Goal: Task Accomplishment & Management: Complete application form

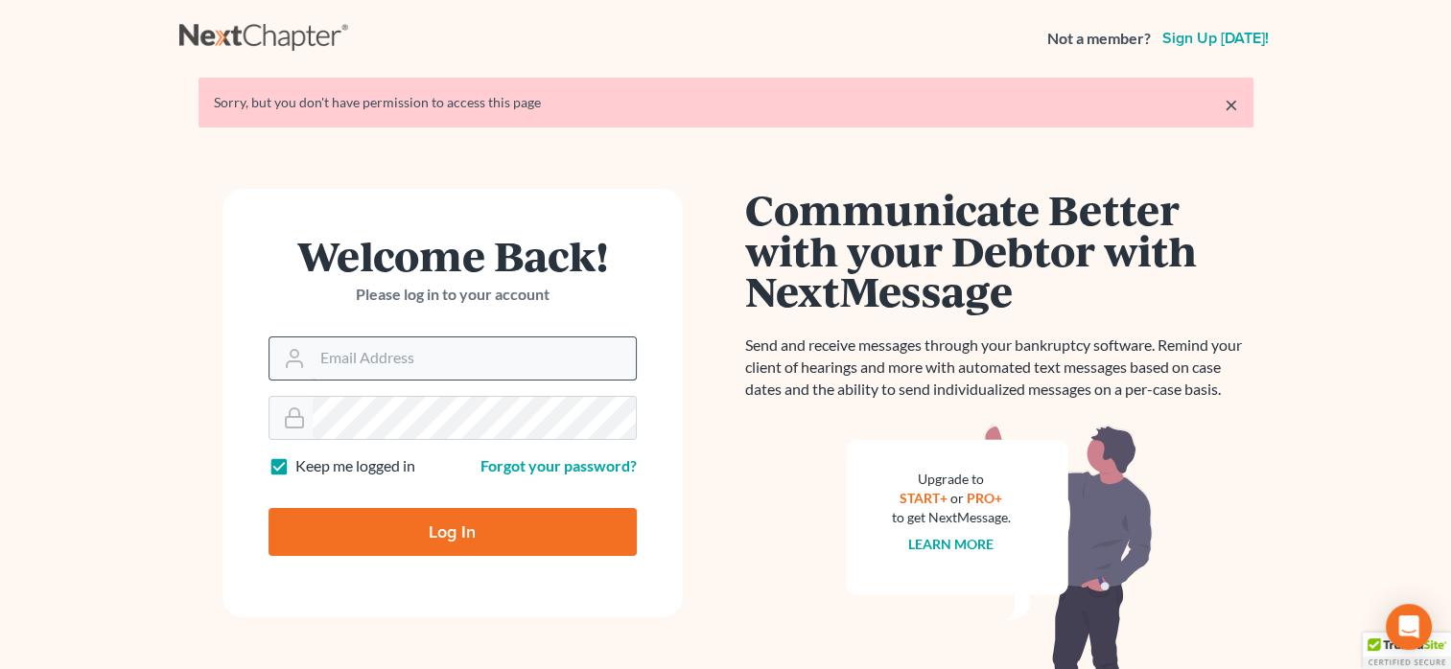
click at [343, 352] on input "Email Address" at bounding box center [474, 359] width 323 height 42
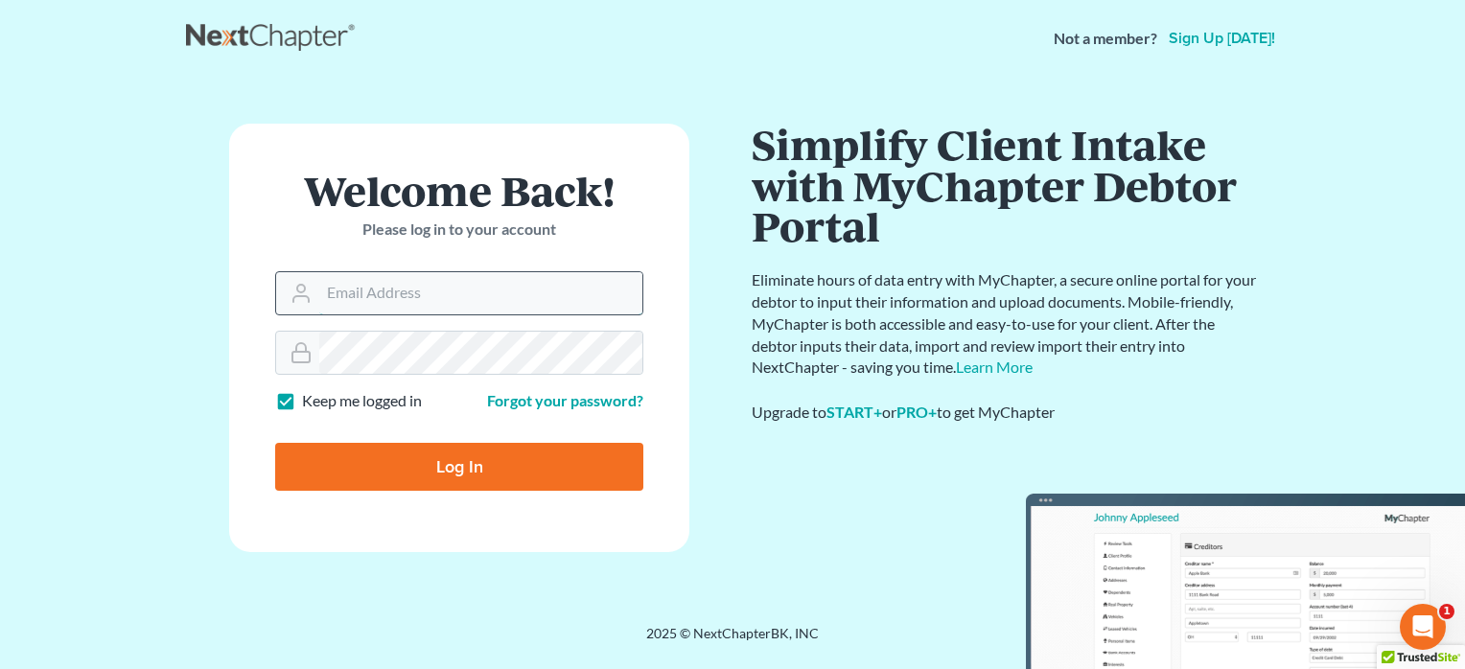
click at [415, 293] on input "Email Address" at bounding box center [480, 293] width 323 height 42
type input "[EMAIL_ADDRESS][DOMAIN_NAME]"
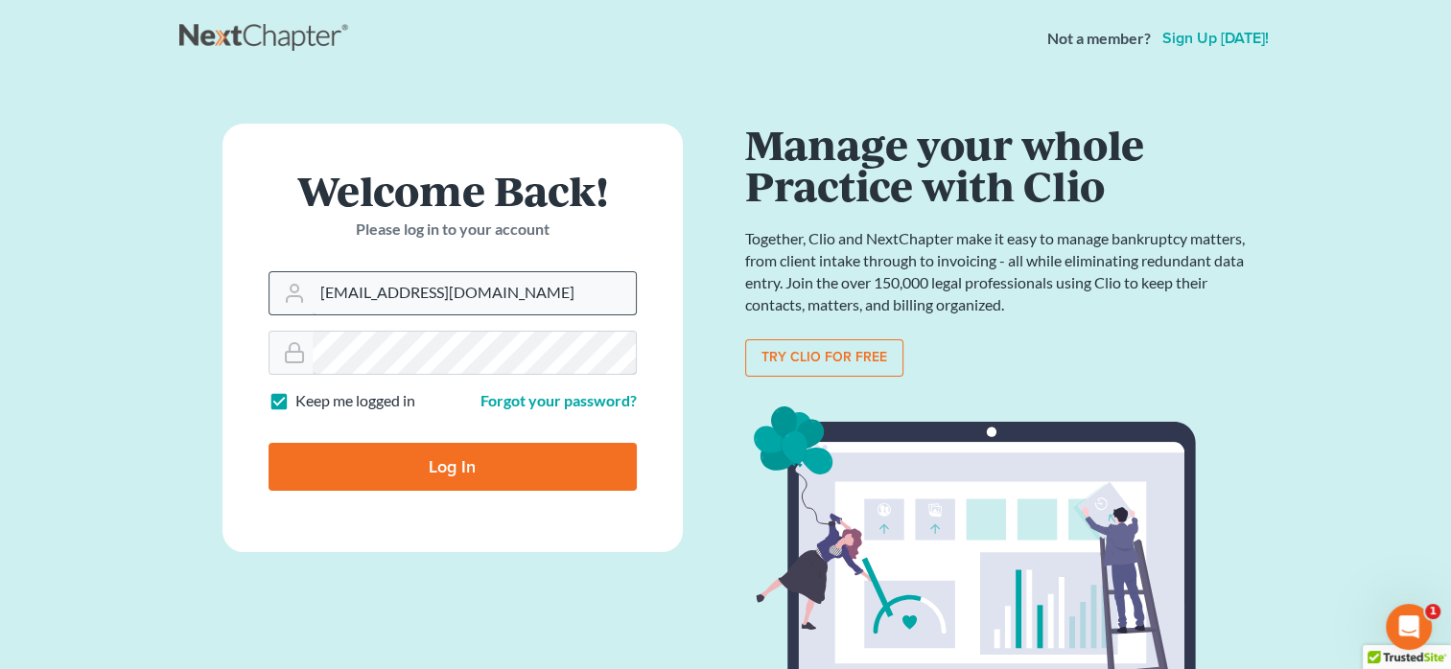
click at [268, 443] on input "Log In" at bounding box center [452, 467] width 368 height 48
type input "Thinking..."
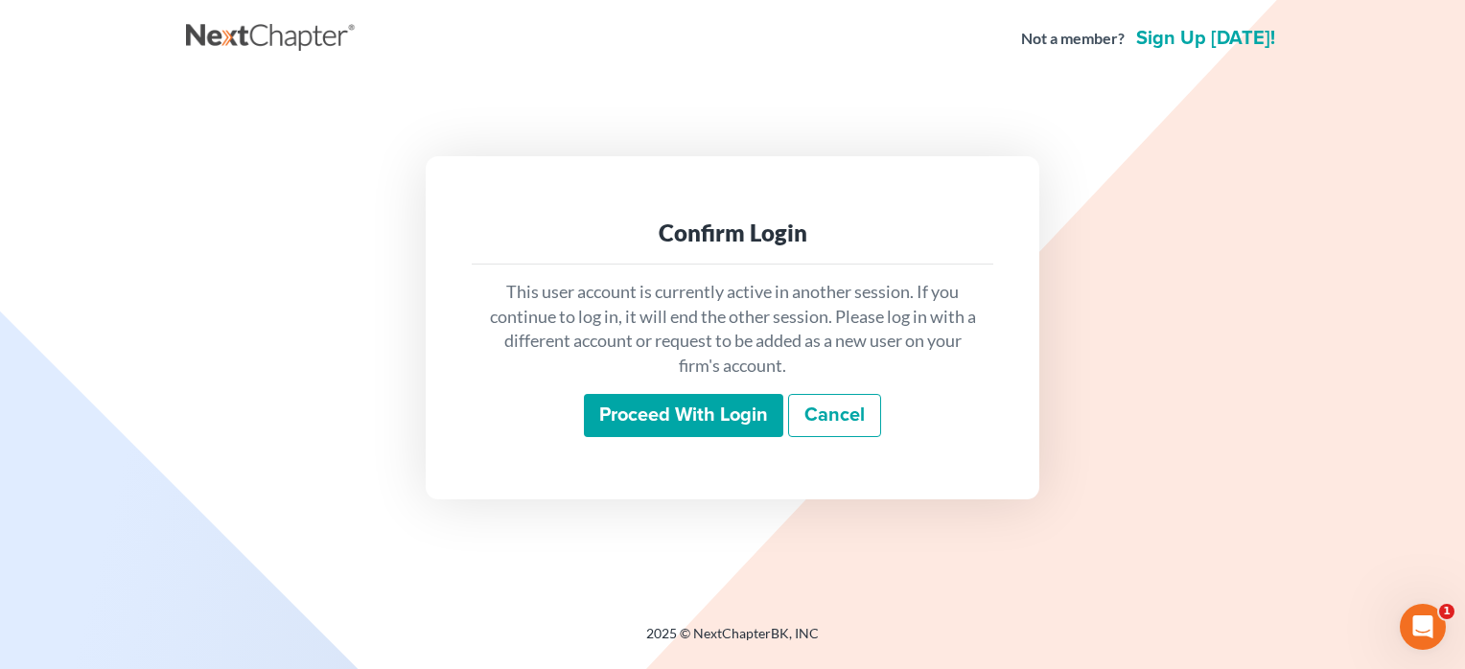
click at [687, 412] on input "Proceed with login" at bounding box center [683, 416] width 199 height 44
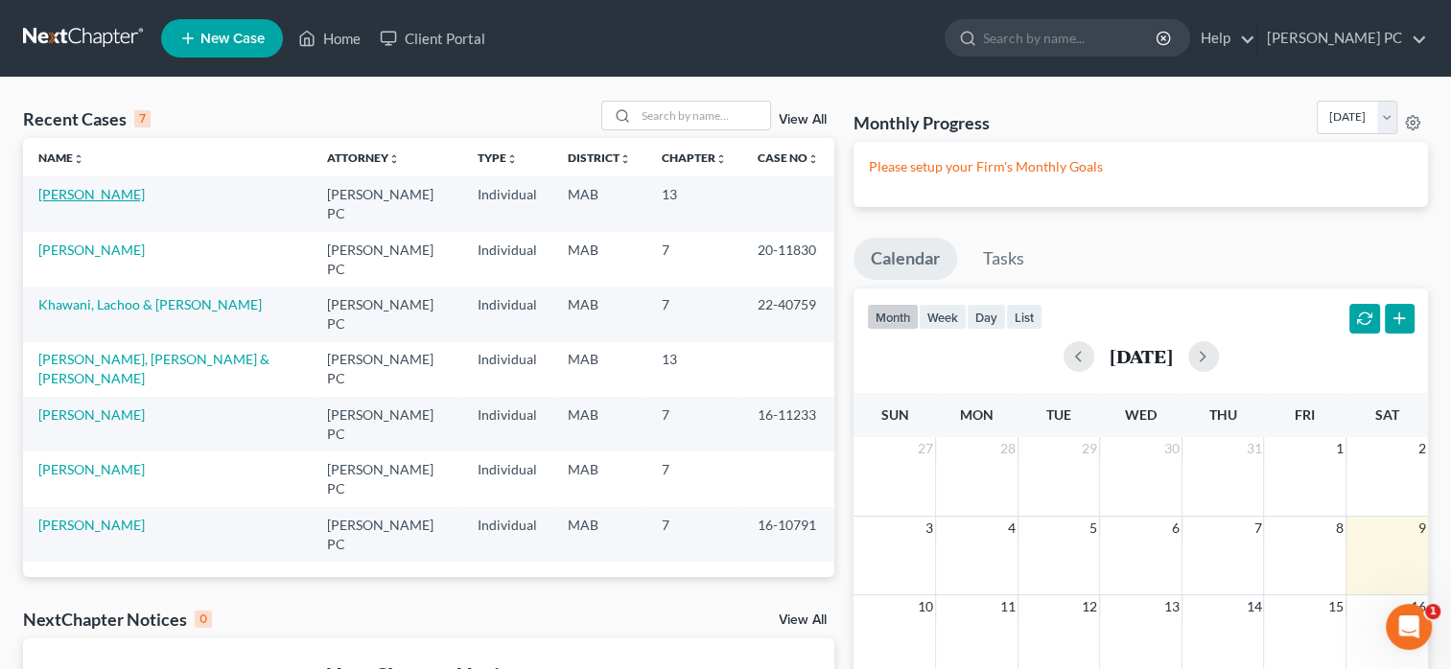
click at [88, 198] on link "[PERSON_NAME]" at bounding box center [91, 194] width 106 height 16
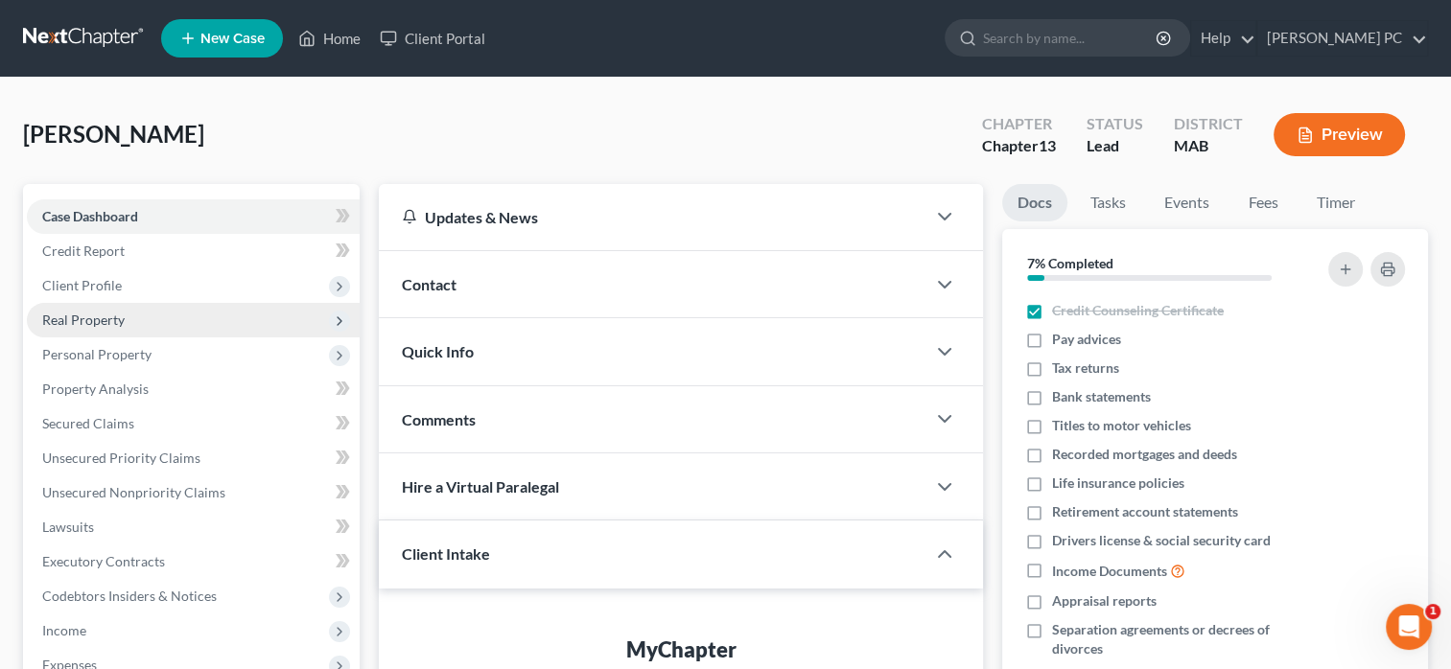
click at [118, 321] on span "Real Property" at bounding box center [83, 320] width 82 height 16
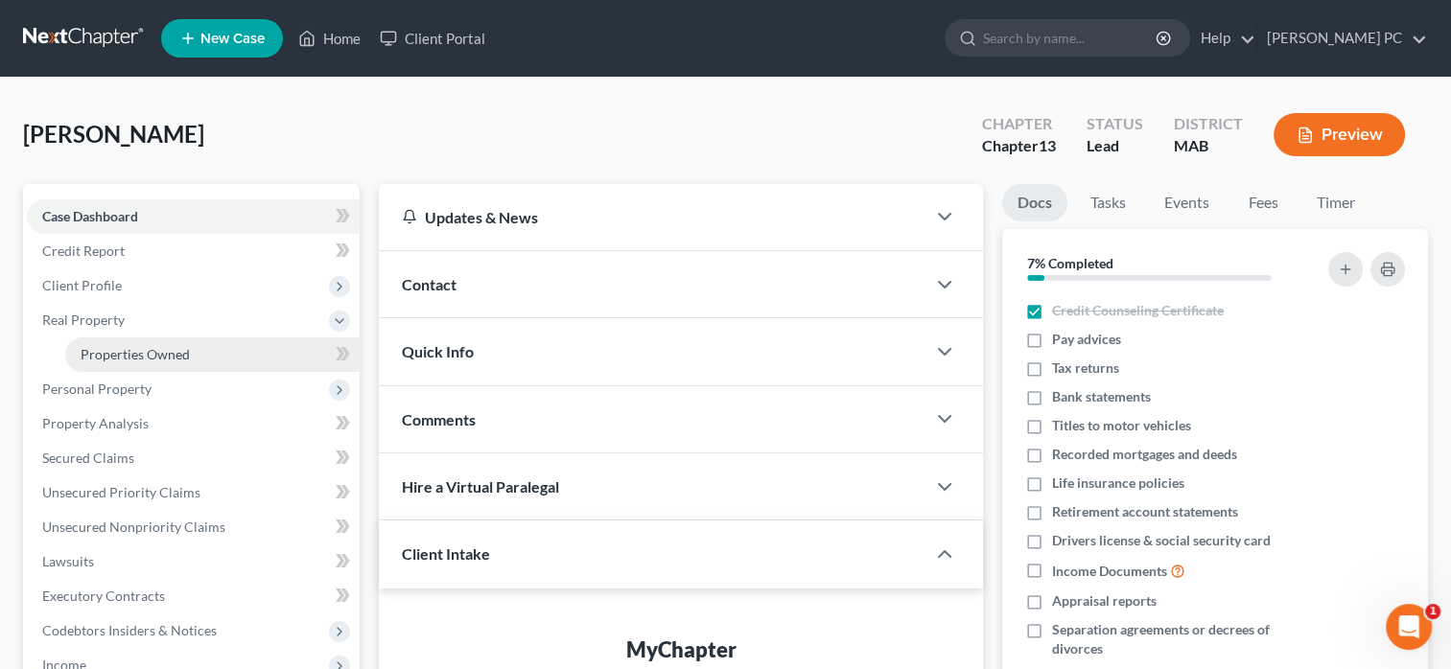
click at [176, 350] on span "Properties Owned" at bounding box center [135, 354] width 109 height 16
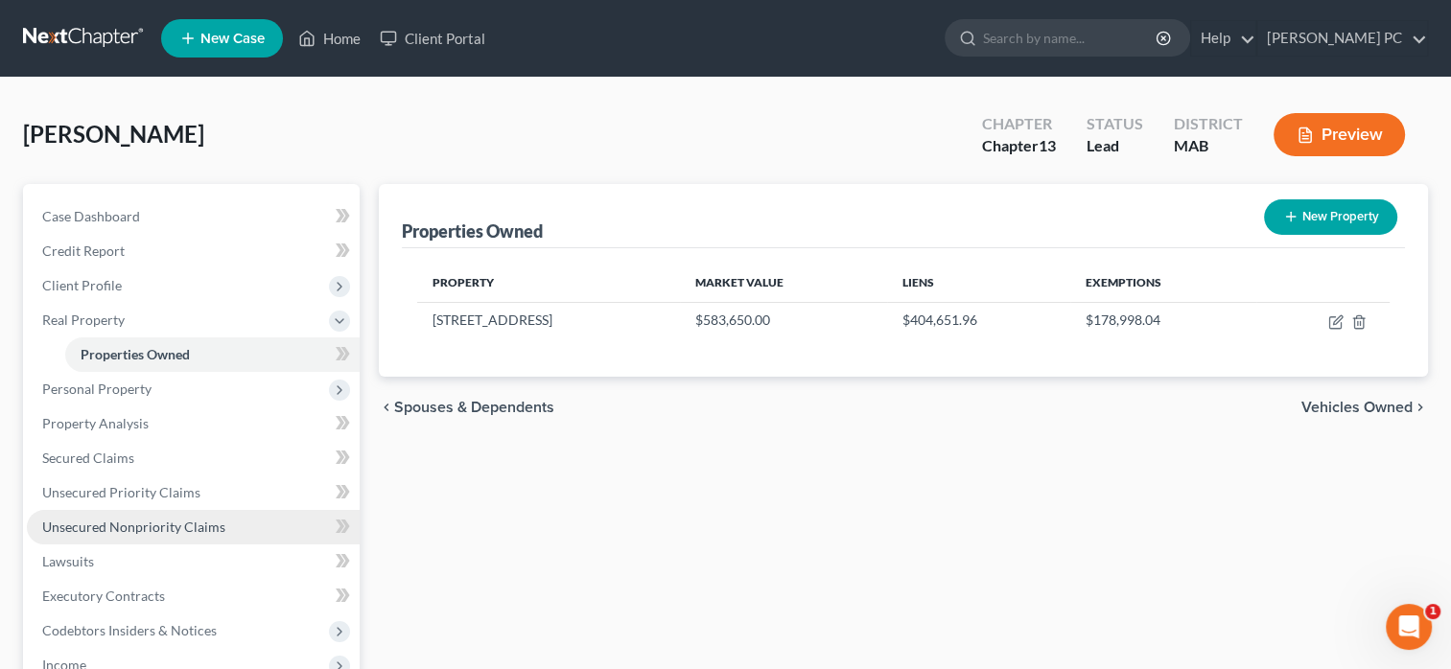
click at [118, 526] on span "Unsecured Nonpriority Claims" at bounding box center [133, 527] width 183 height 16
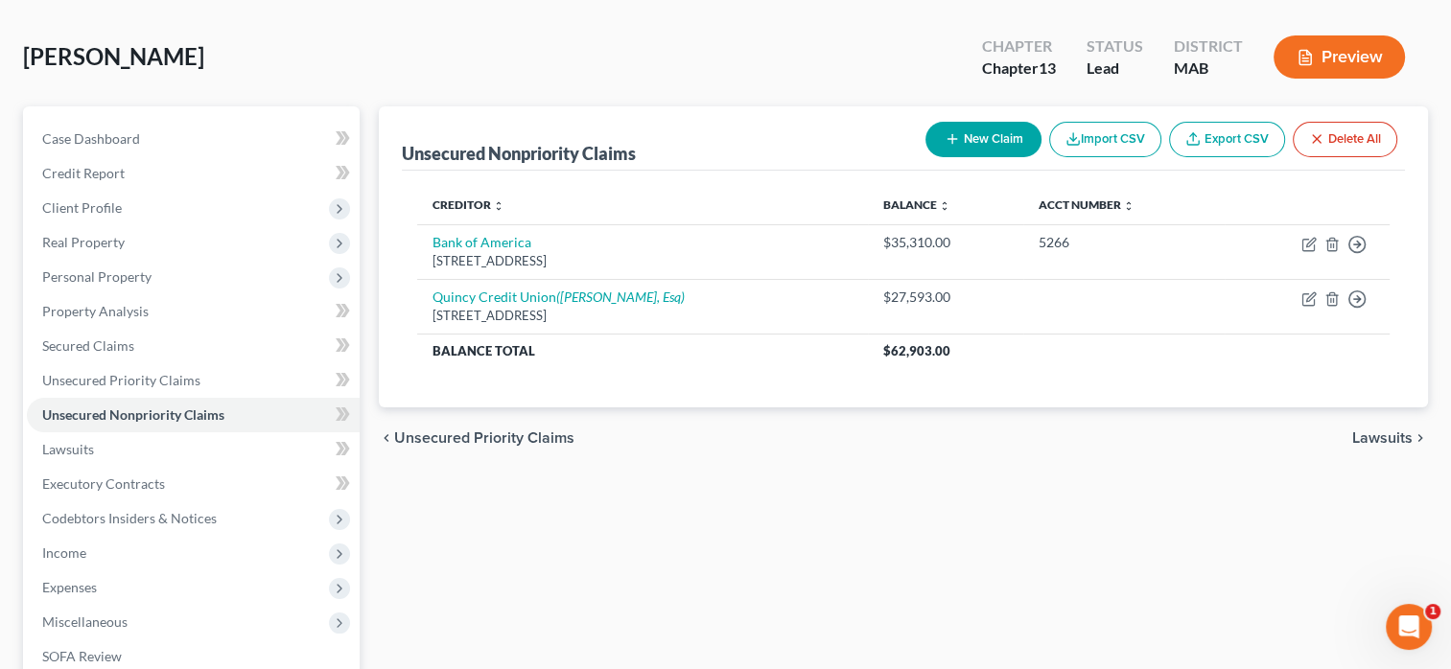
scroll to position [81, 0]
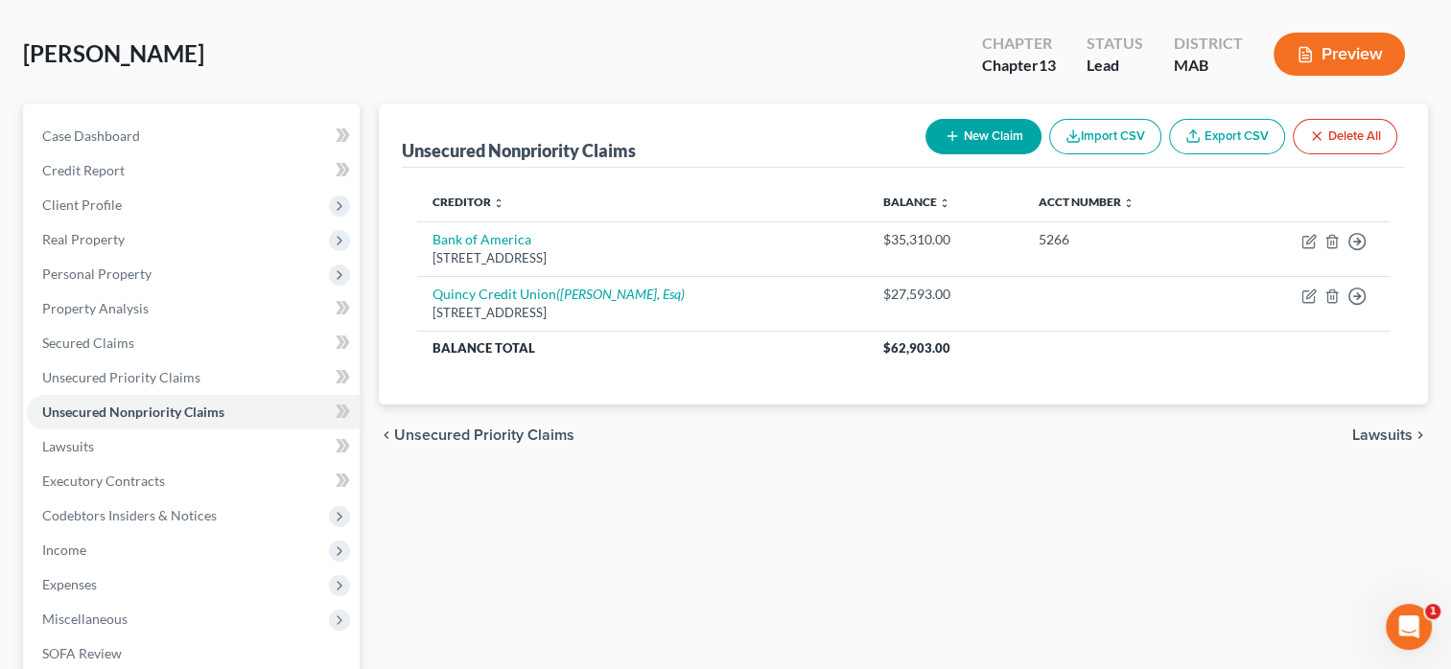
click at [1389, 433] on span "Lawsuits" at bounding box center [1382, 435] width 60 height 15
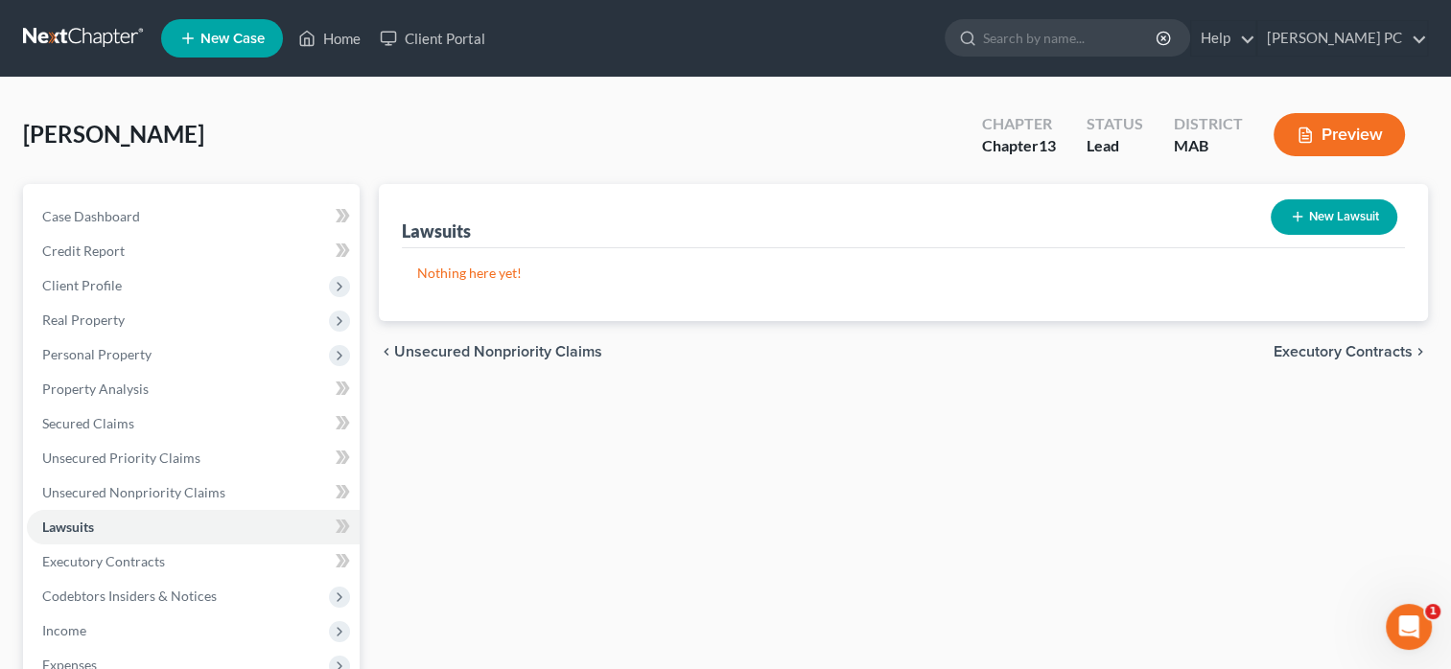
click at [897, 549] on div "Lawsuits New Lawsuit Nothing here yet! Court Name Date Filed Status Creditor Na…" at bounding box center [903, 582] width 1068 height 797
click at [112, 420] on span "Secured Claims" at bounding box center [88, 423] width 92 height 16
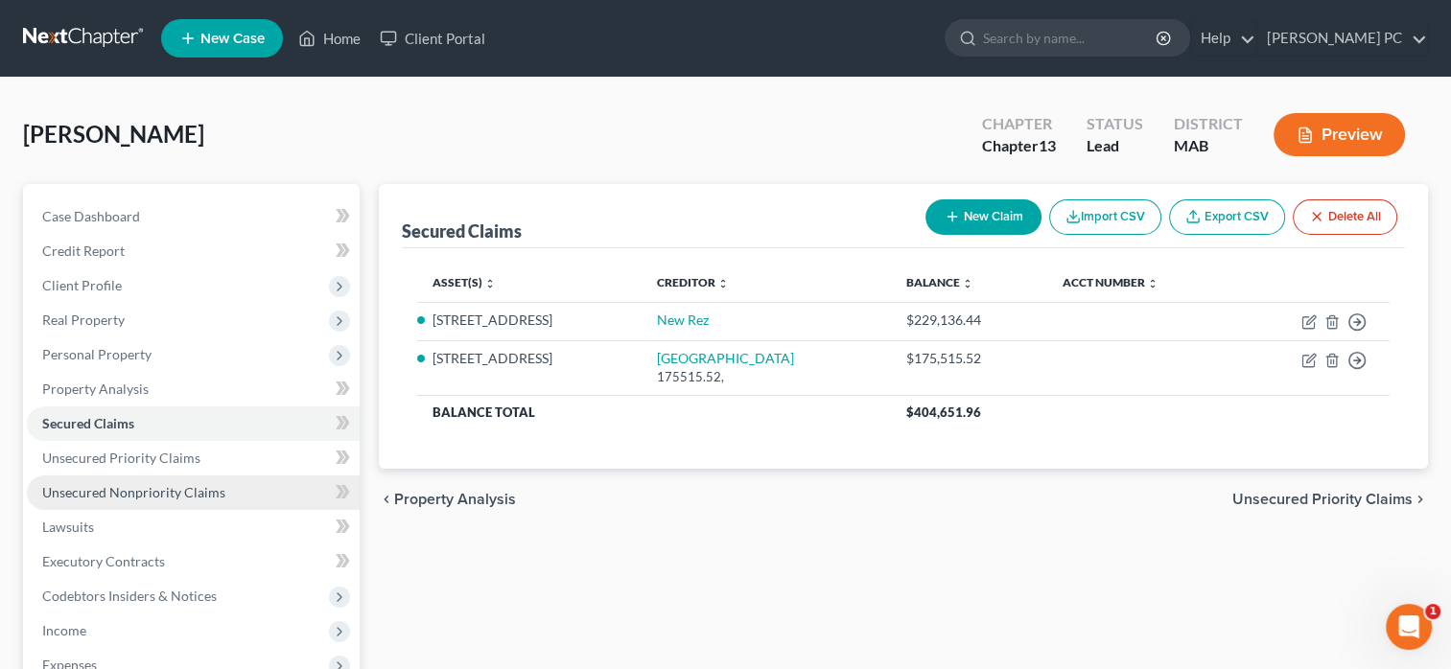
click at [150, 496] on span "Unsecured Nonpriority Claims" at bounding box center [133, 492] width 183 height 16
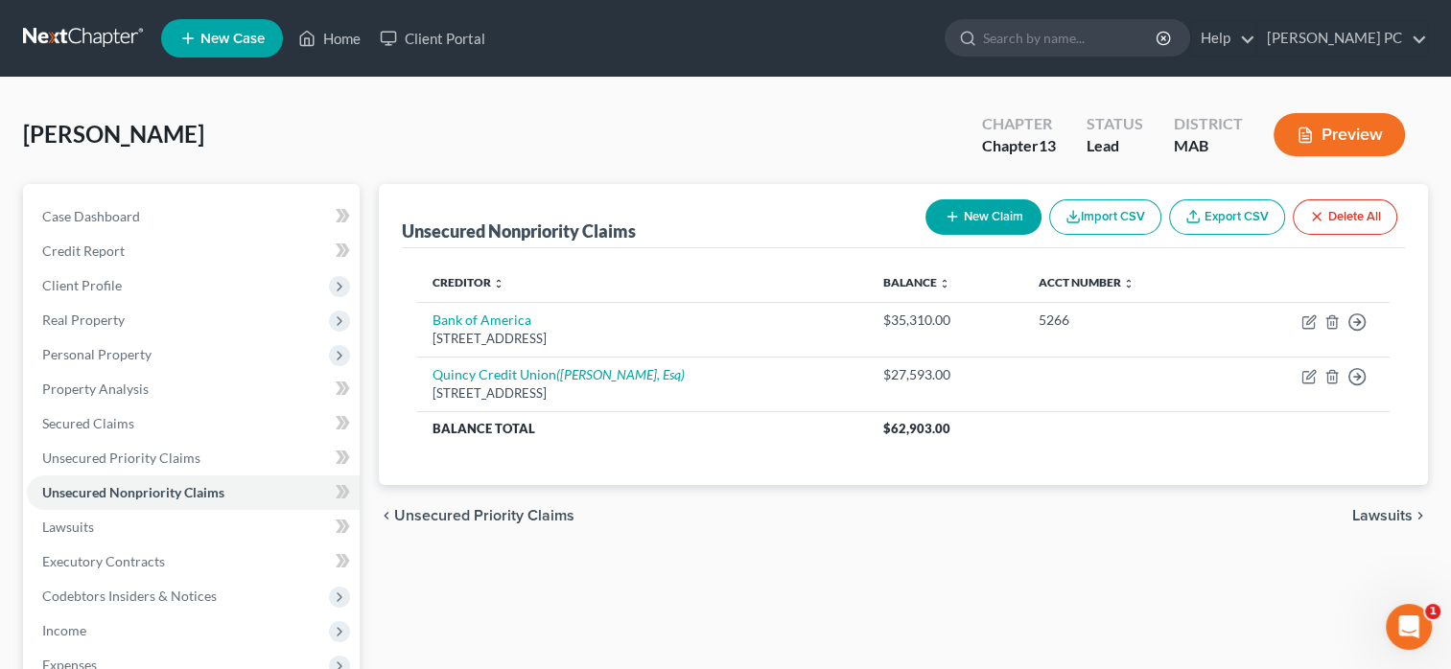
click at [1326, 129] on button "Preview" at bounding box center [1338, 134] width 131 height 43
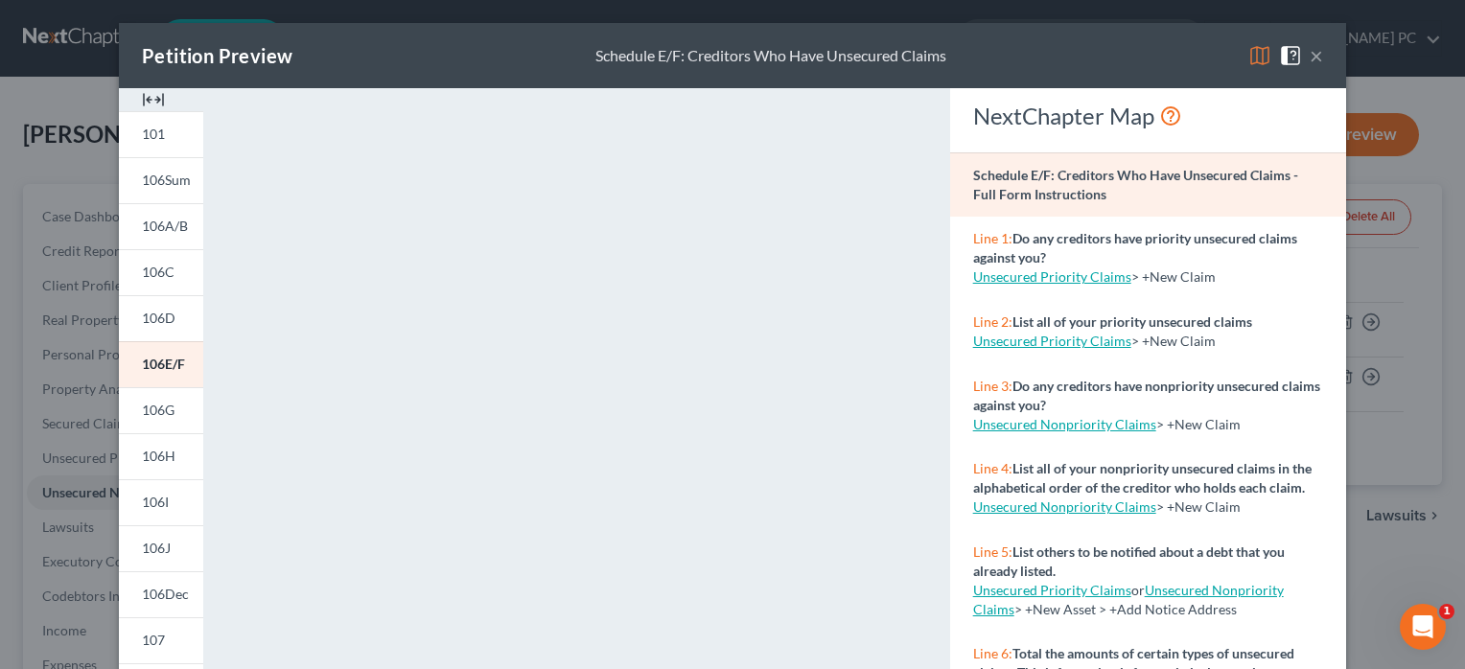
click at [1411, 267] on div "Petition Preview Schedule E/F: Creditors Who Have Unsecured Claims × 101 106Sum…" at bounding box center [732, 334] width 1465 height 669
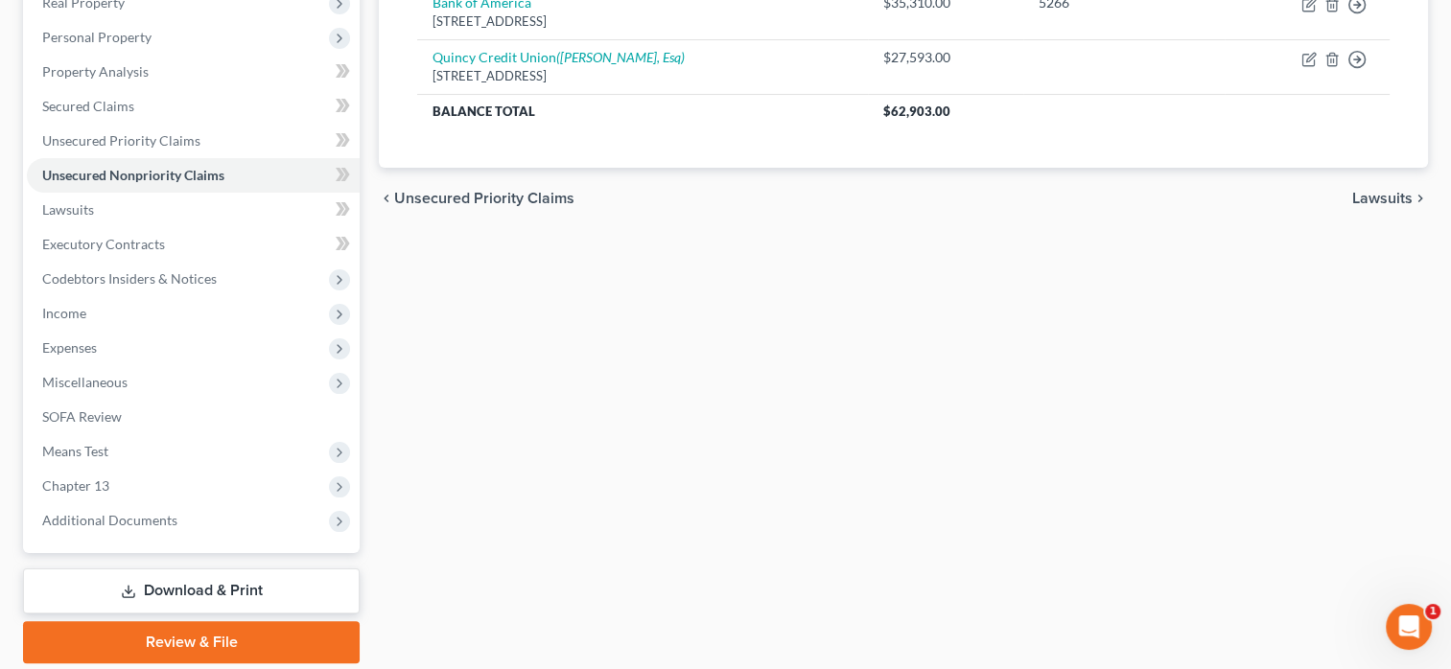
scroll to position [315, 0]
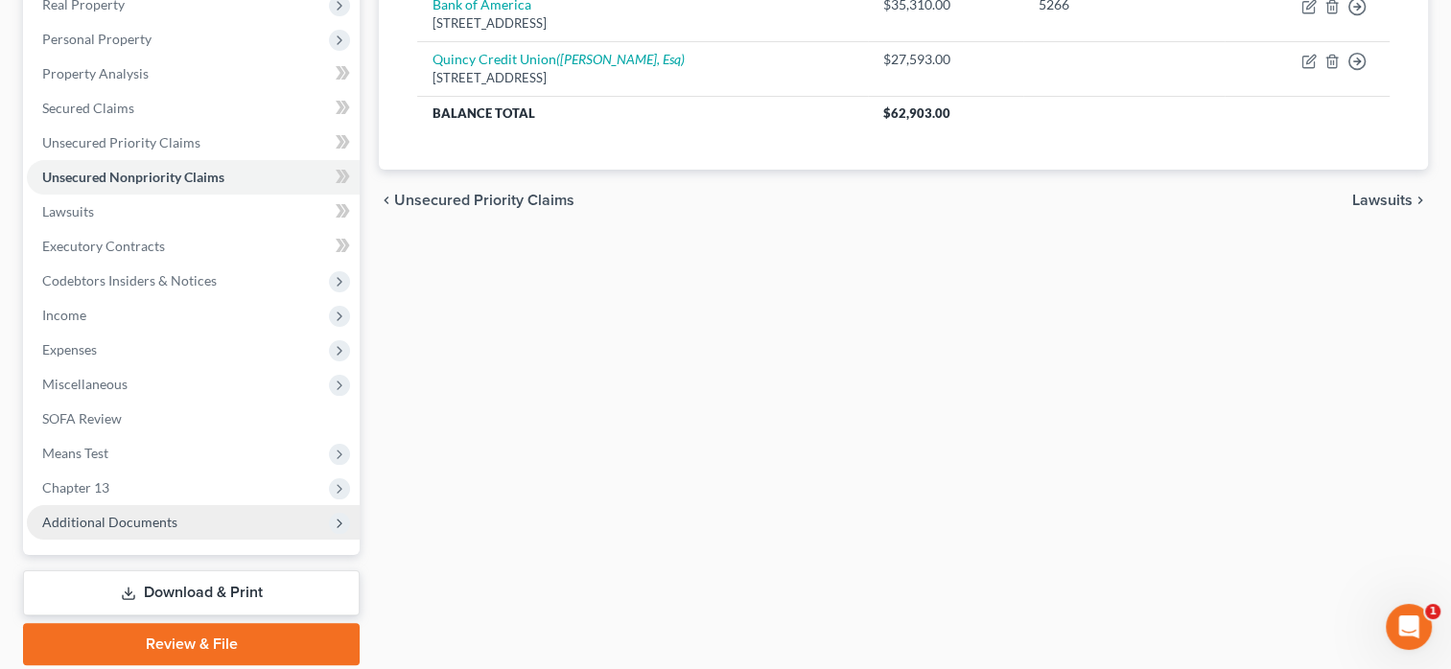
click at [109, 524] on span "Additional Documents" at bounding box center [109, 522] width 135 height 16
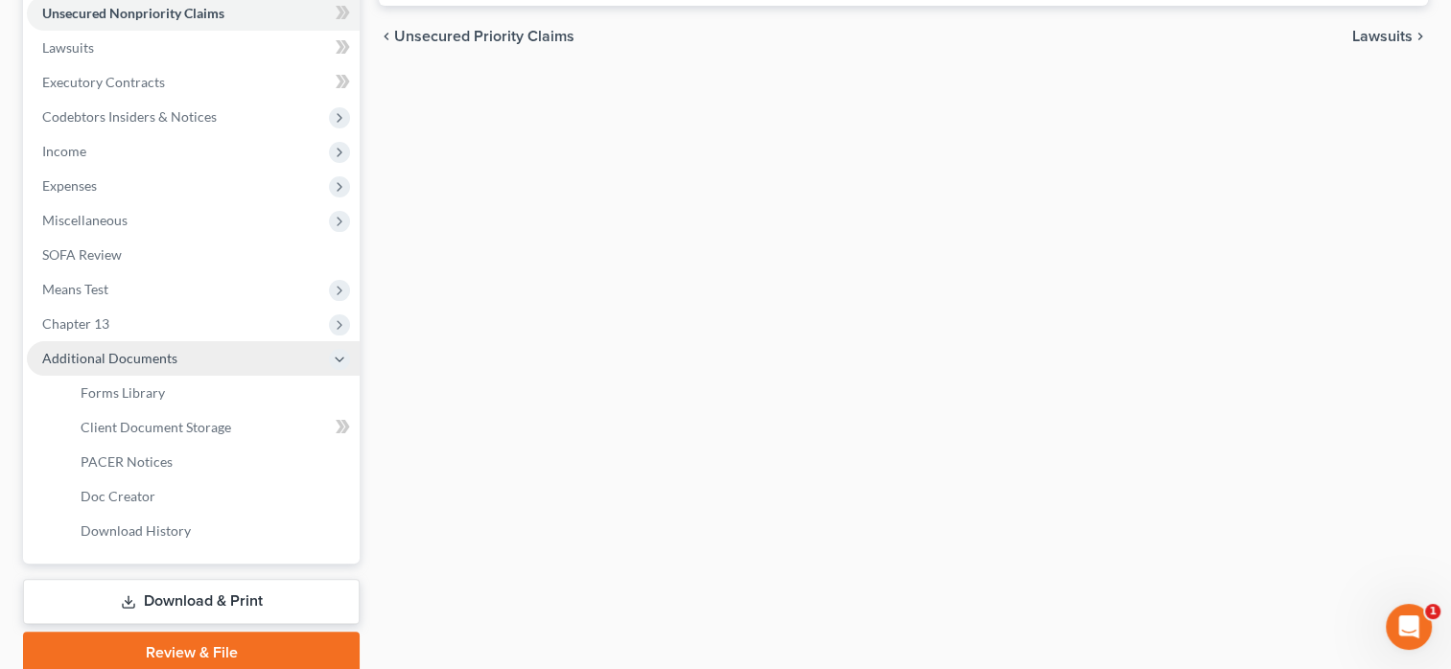
scroll to position [507, 0]
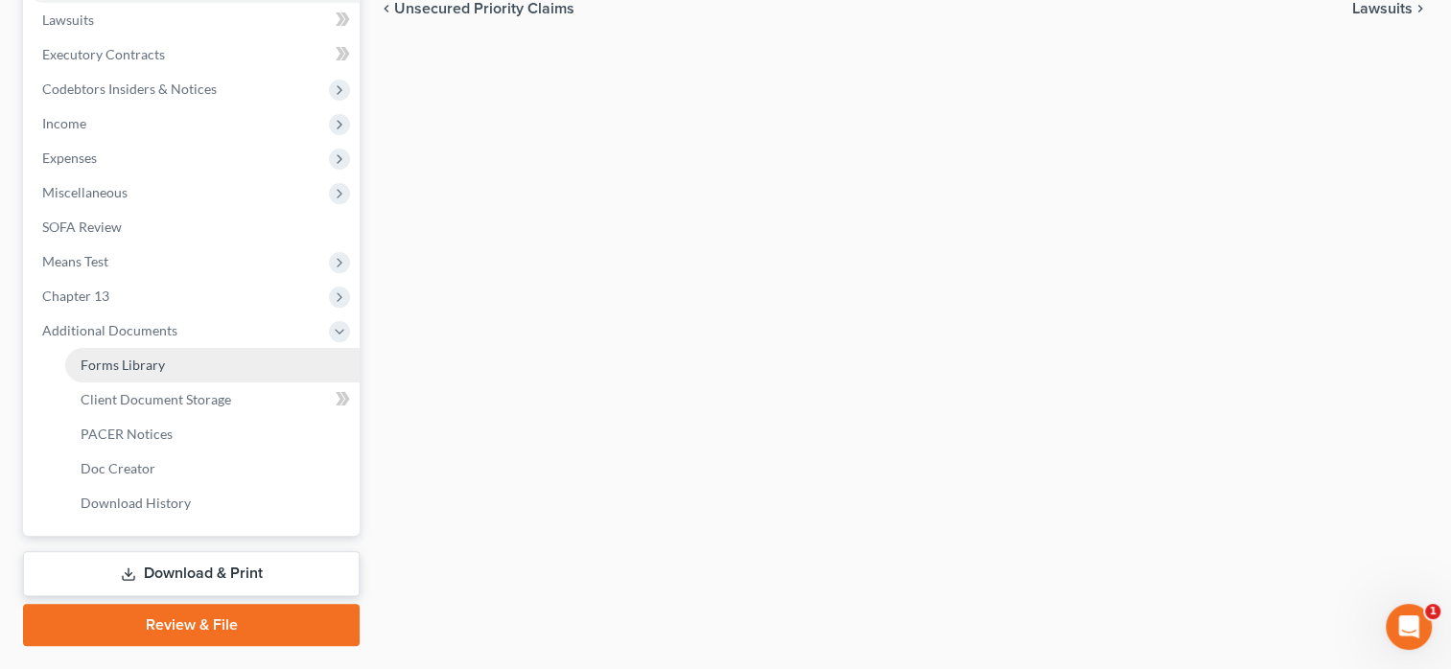
click at [142, 362] on span "Forms Library" at bounding box center [123, 365] width 84 height 16
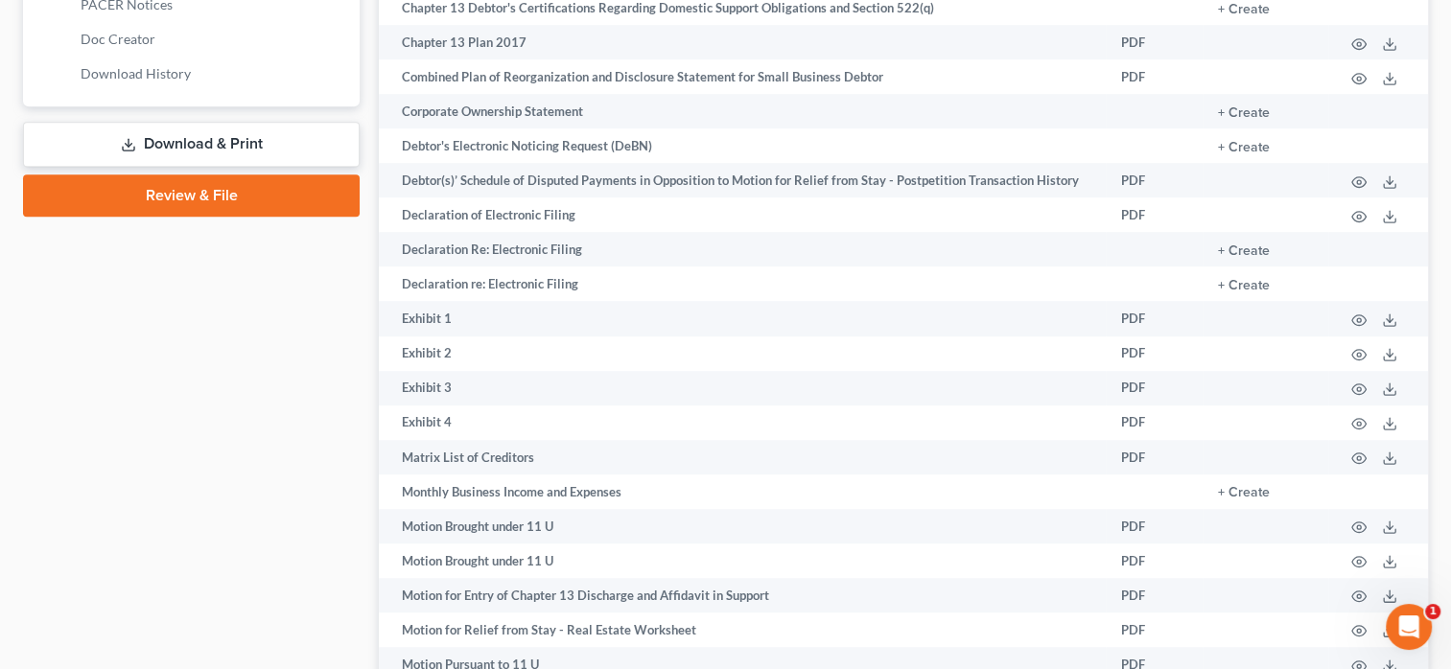
scroll to position [959, 0]
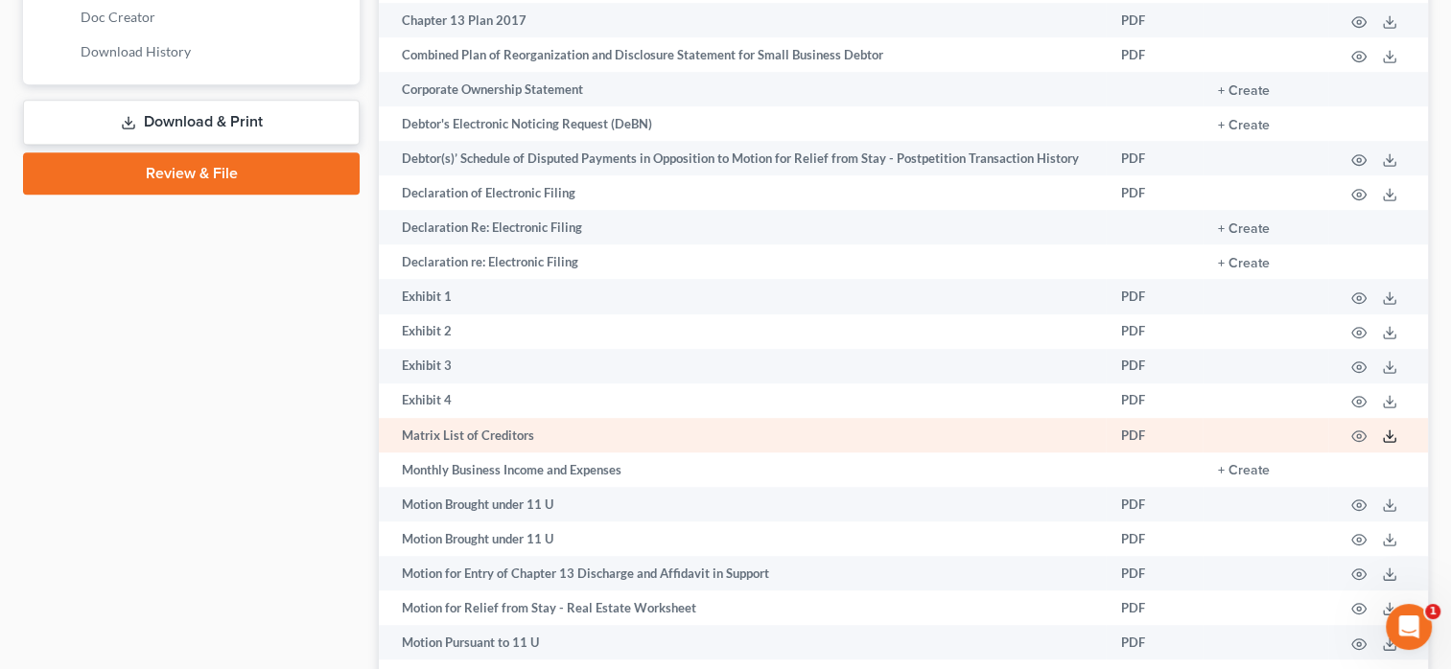
click at [1385, 429] on icon at bounding box center [1389, 436] width 15 height 15
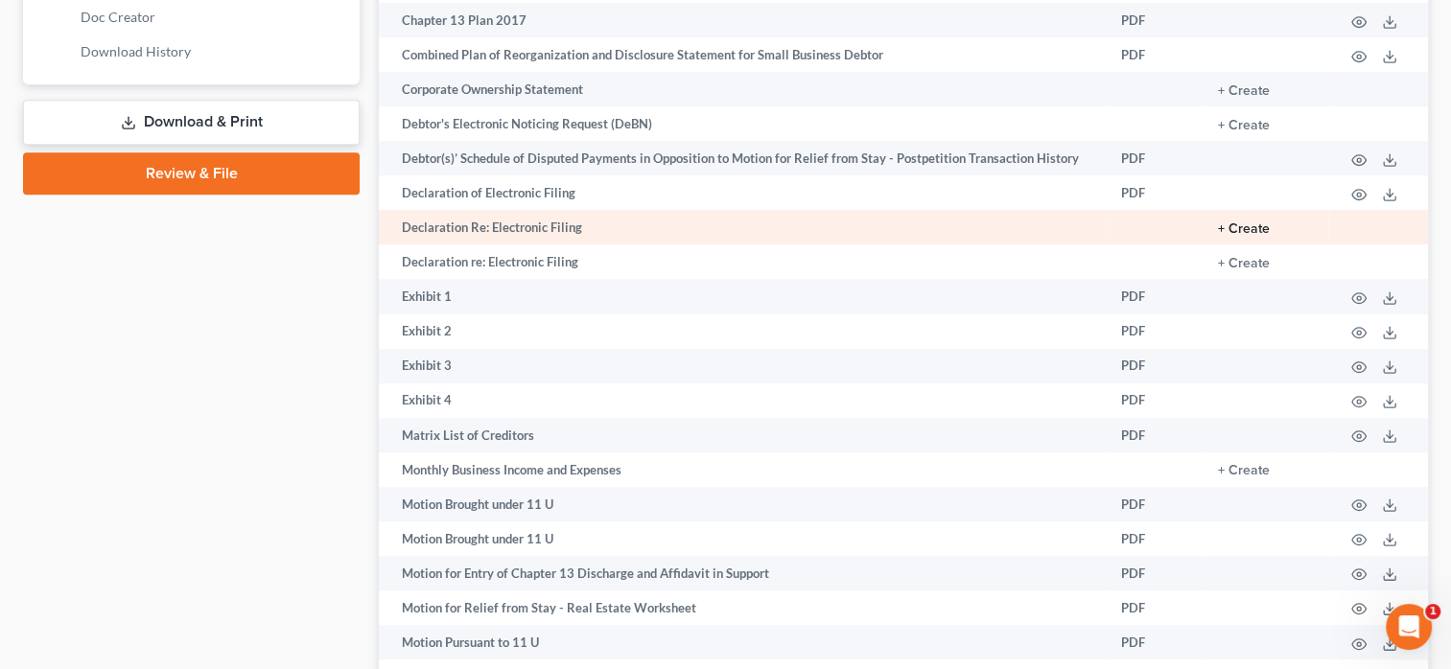
click at [1245, 222] on button "+ Create" at bounding box center [1244, 228] width 52 height 13
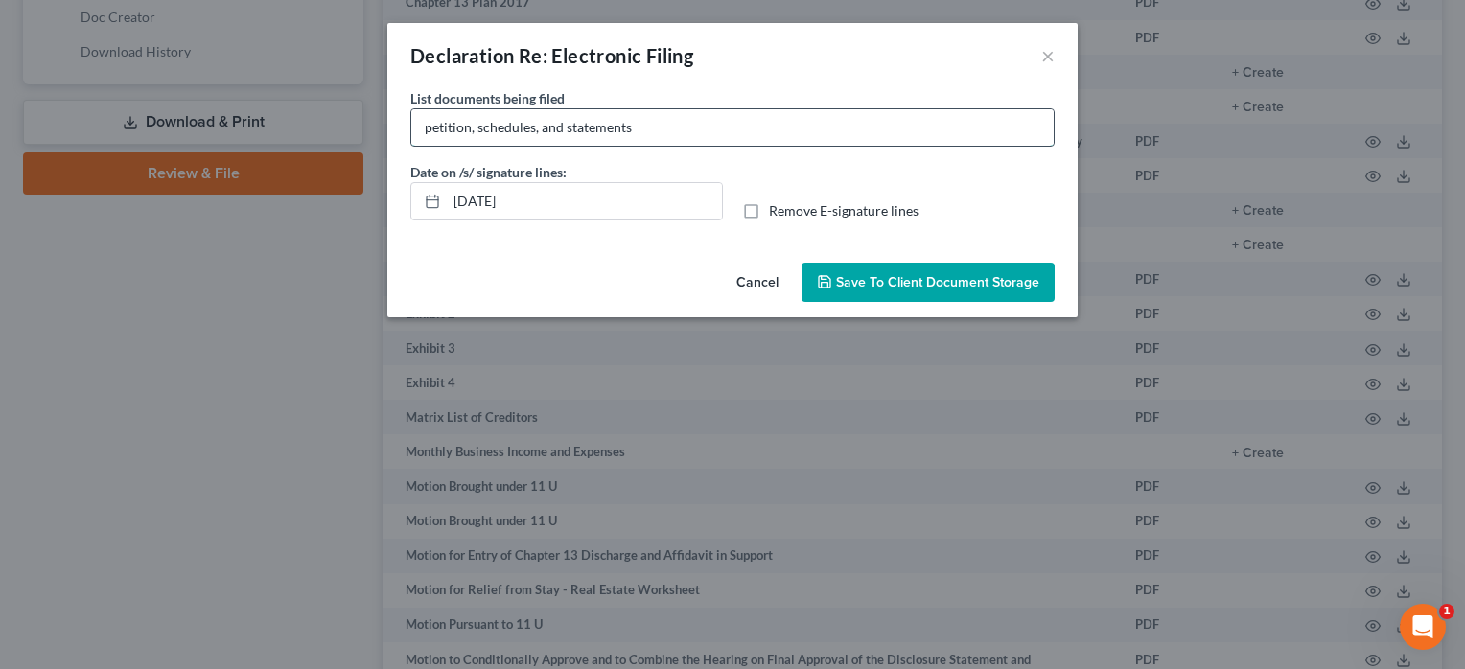
click at [666, 137] on input "petition, schedules, and statements" at bounding box center [732, 127] width 642 height 36
click at [1051, 51] on button "×" at bounding box center [1047, 55] width 13 height 23
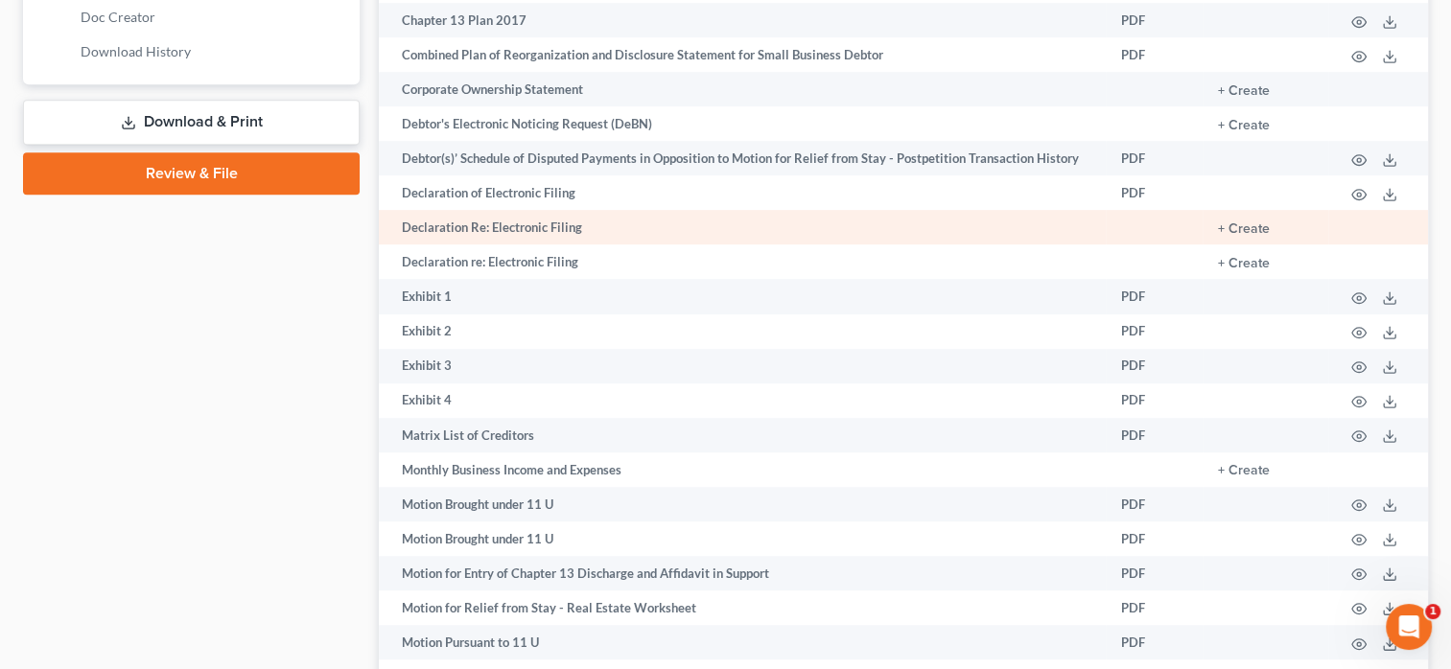
click at [513, 217] on td "Declaration Re: Electronic Filing" at bounding box center [742, 227] width 727 height 35
click at [1239, 222] on button "+ Create" at bounding box center [1244, 228] width 52 height 13
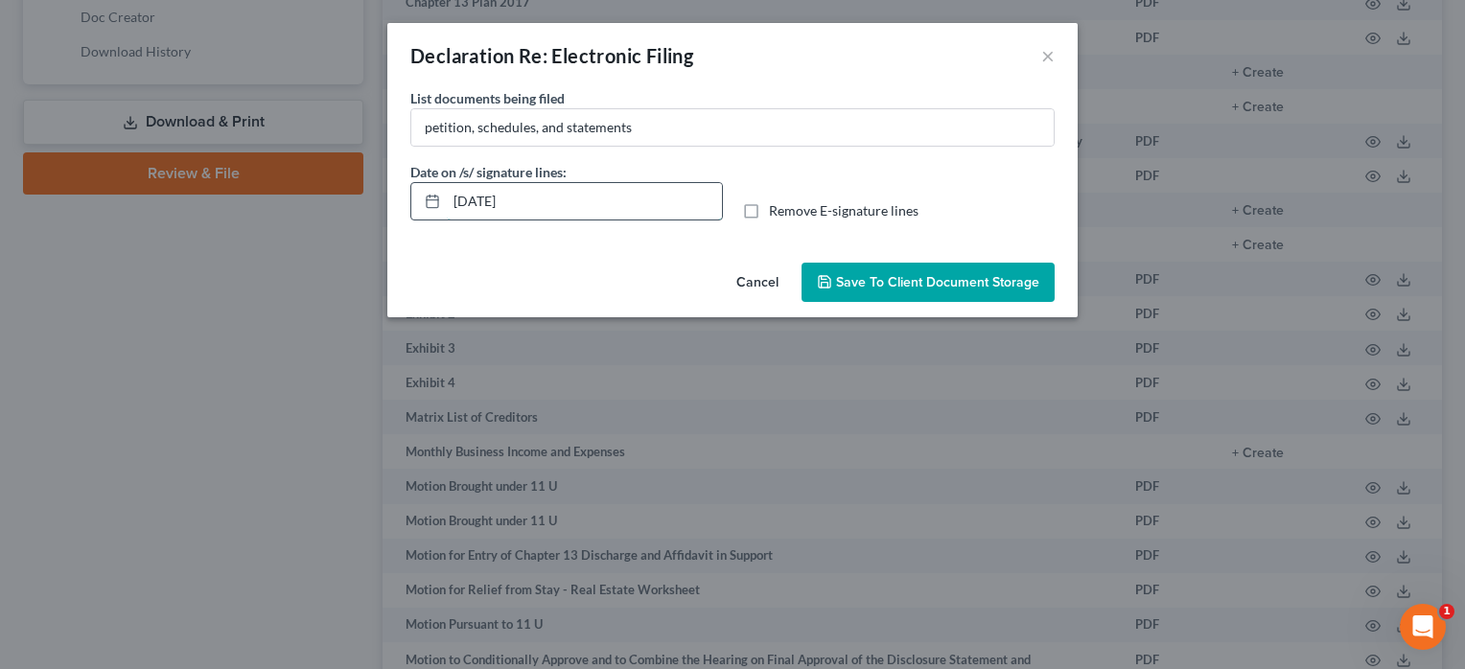
click at [528, 205] on input "[DATE]" at bounding box center [584, 201] width 275 height 36
type input "[DATE]"
click at [536, 127] on input "petition, schedules, and statements" at bounding box center [732, 127] width 642 height 36
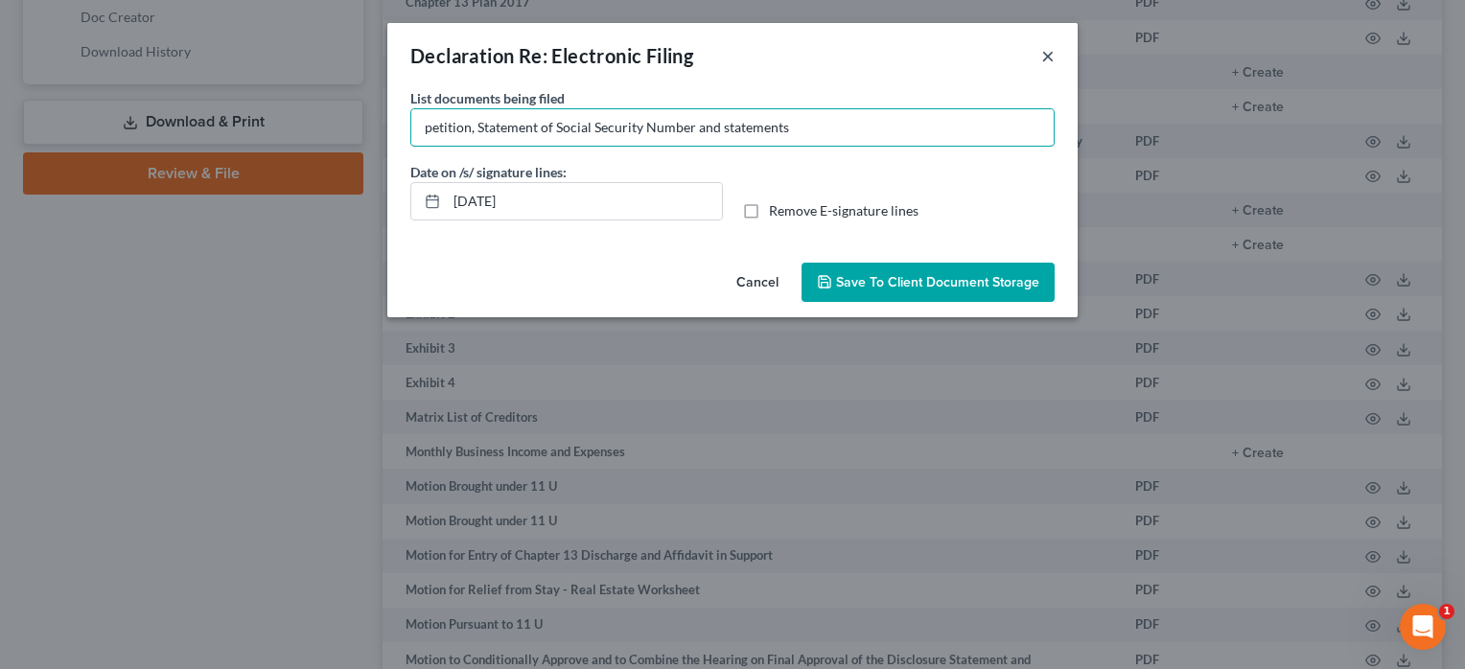
type input "petition, Statement of Social Security Number and statements"
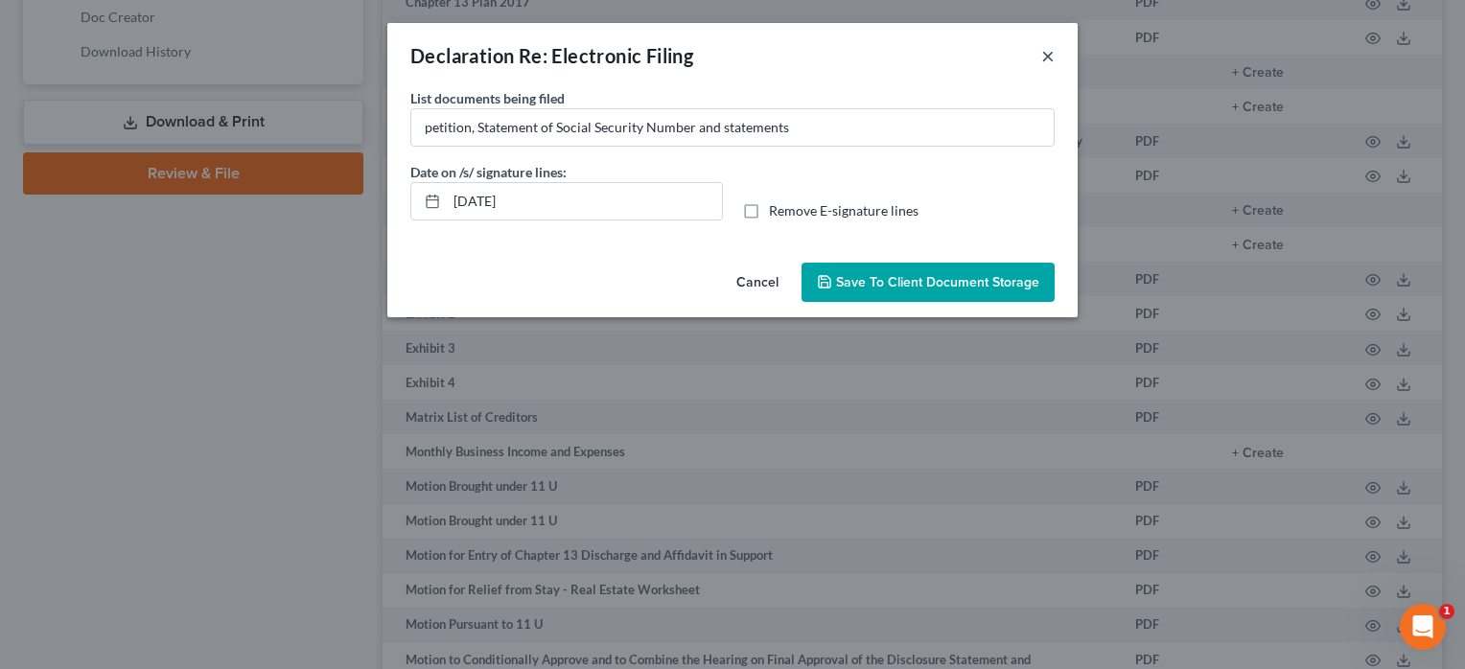
click at [1048, 56] on button "×" at bounding box center [1047, 55] width 13 height 23
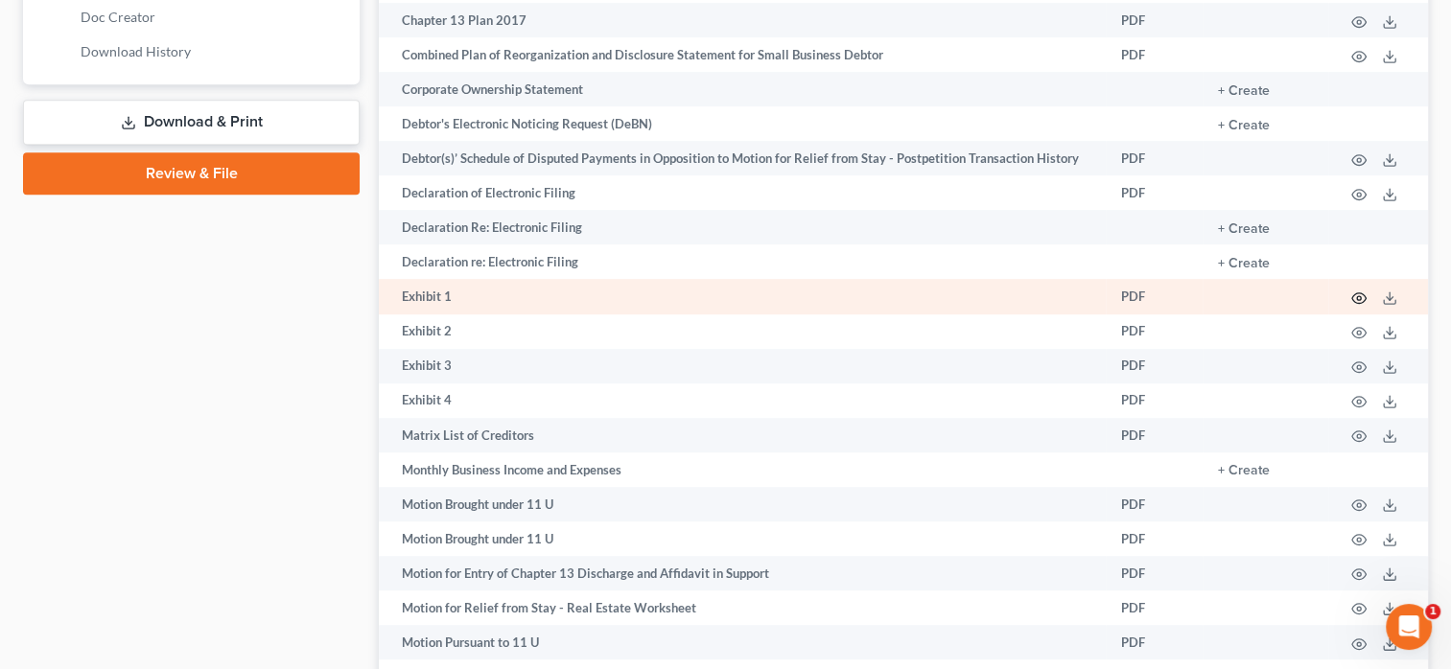
click at [1354, 291] on icon "button" at bounding box center [1358, 298] width 15 height 15
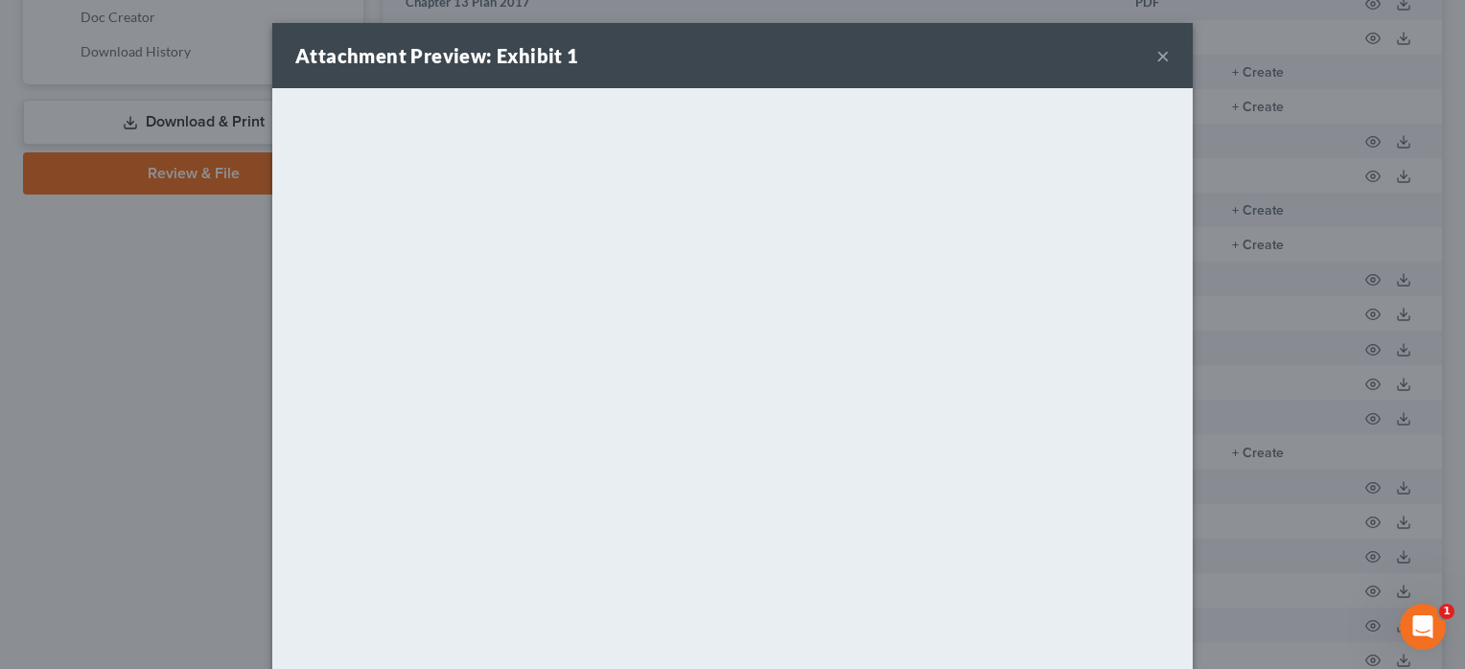
click at [1156, 56] on button "×" at bounding box center [1162, 55] width 13 height 23
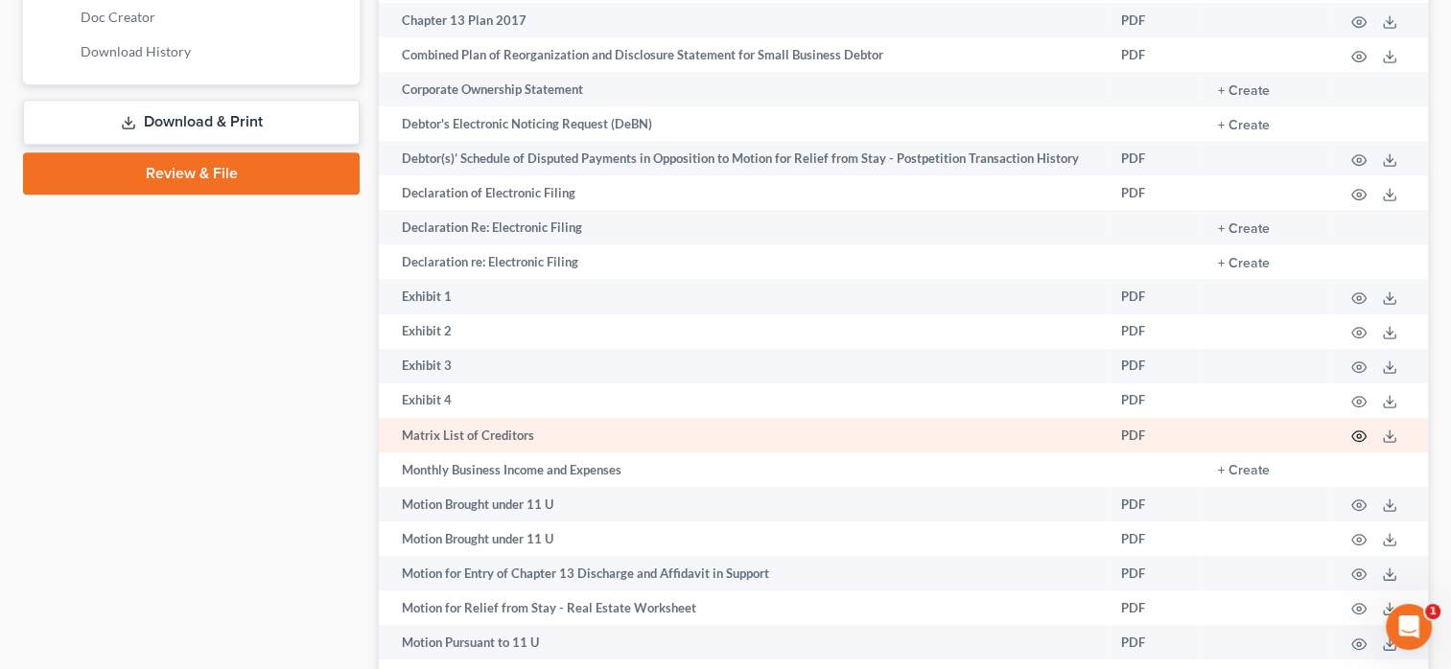
click at [1355, 429] on icon "button" at bounding box center [1358, 436] width 15 height 15
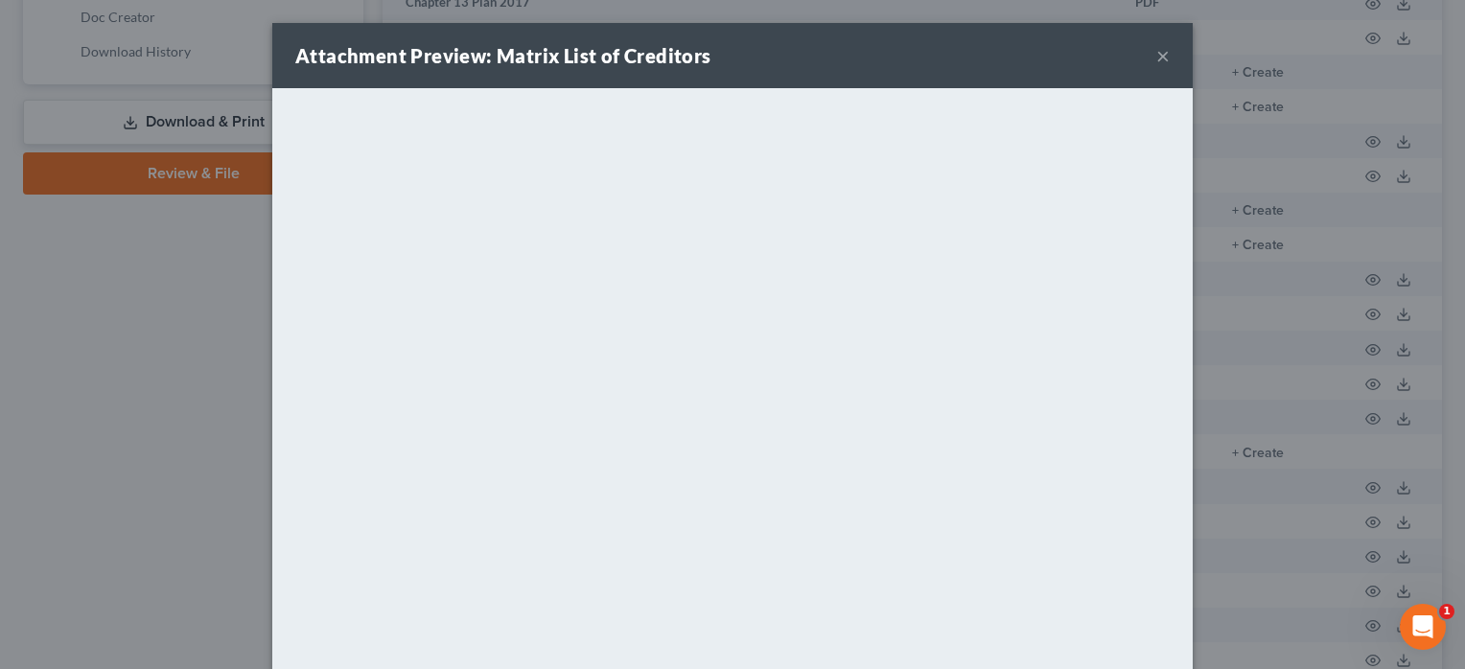
click at [1156, 55] on button "×" at bounding box center [1162, 55] width 13 height 23
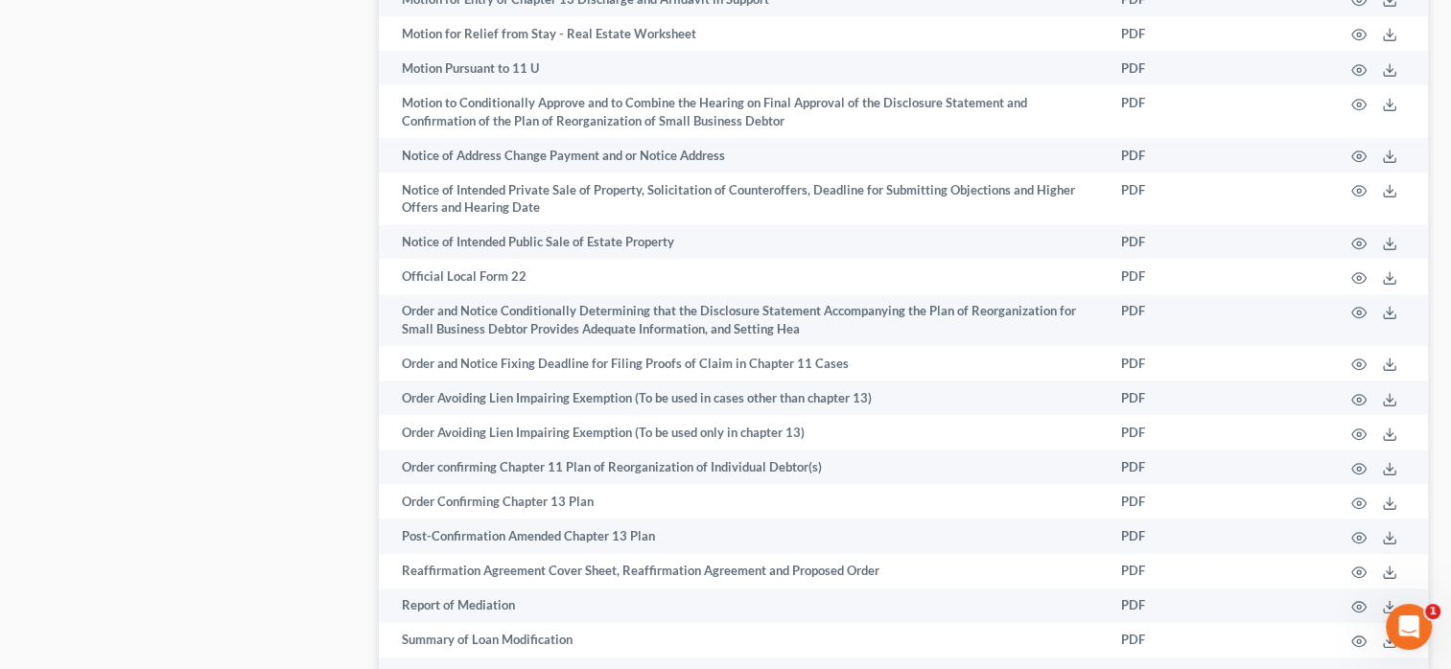
scroll to position [1569, 0]
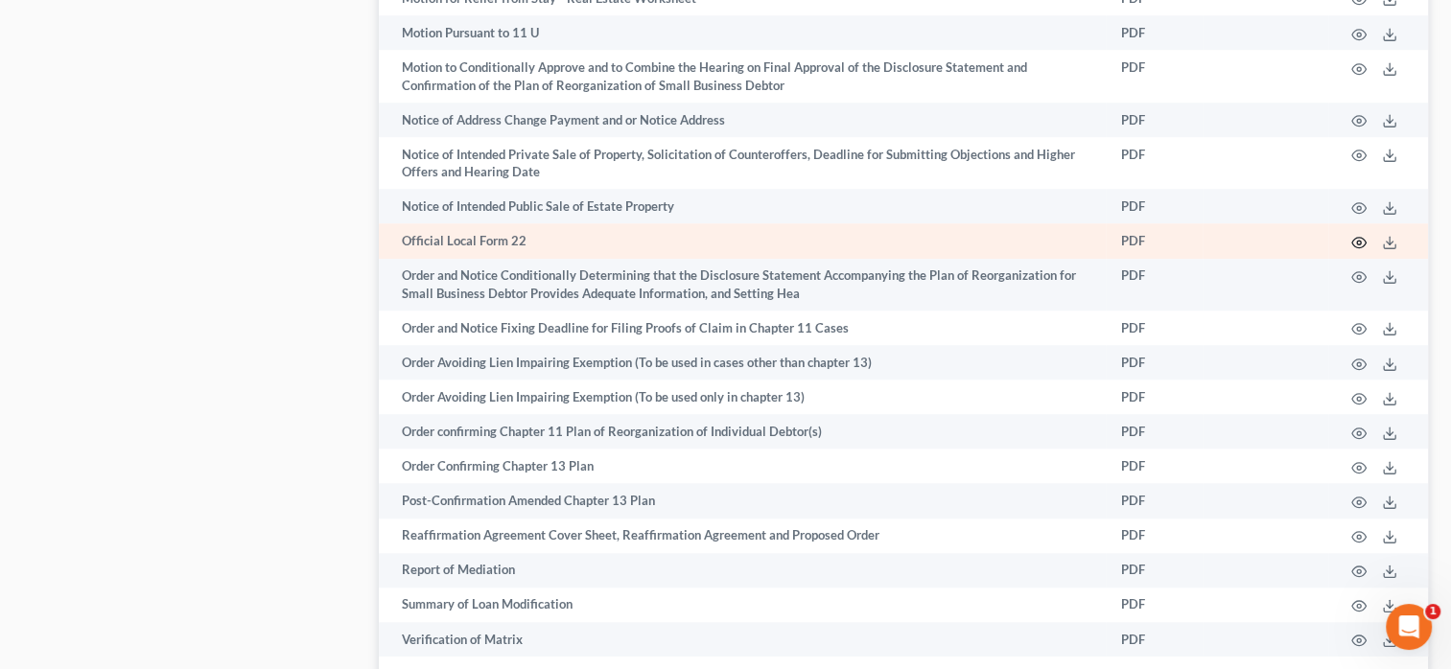
click at [1357, 241] on circle "button" at bounding box center [1359, 243] width 4 height 4
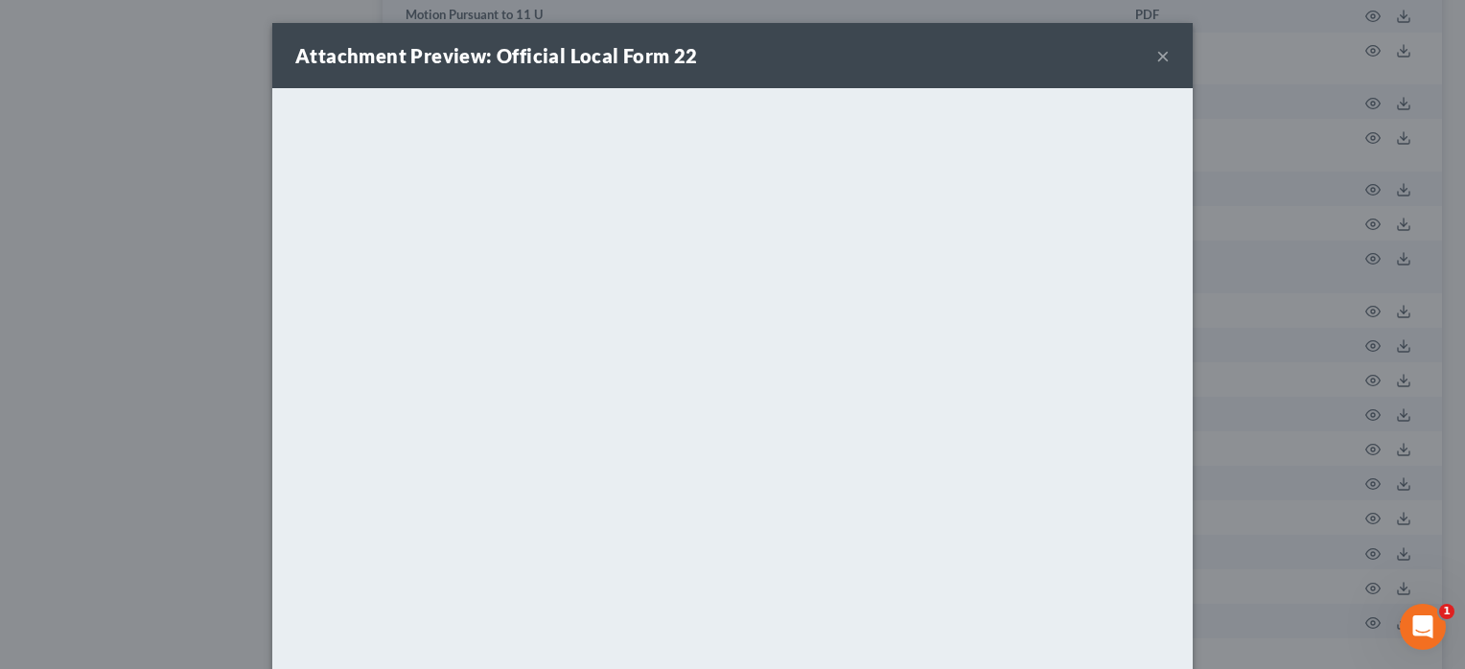
click at [1157, 59] on button "×" at bounding box center [1162, 55] width 13 height 23
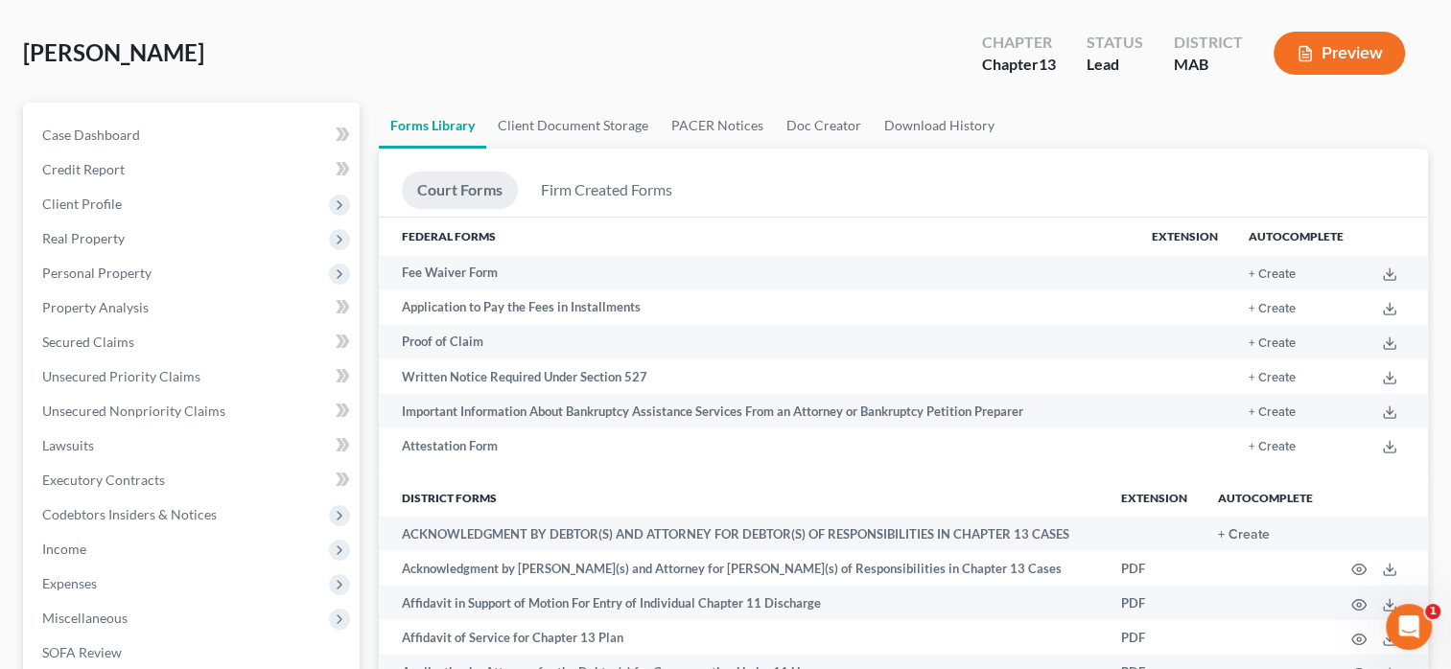
scroll to position [87, 0]
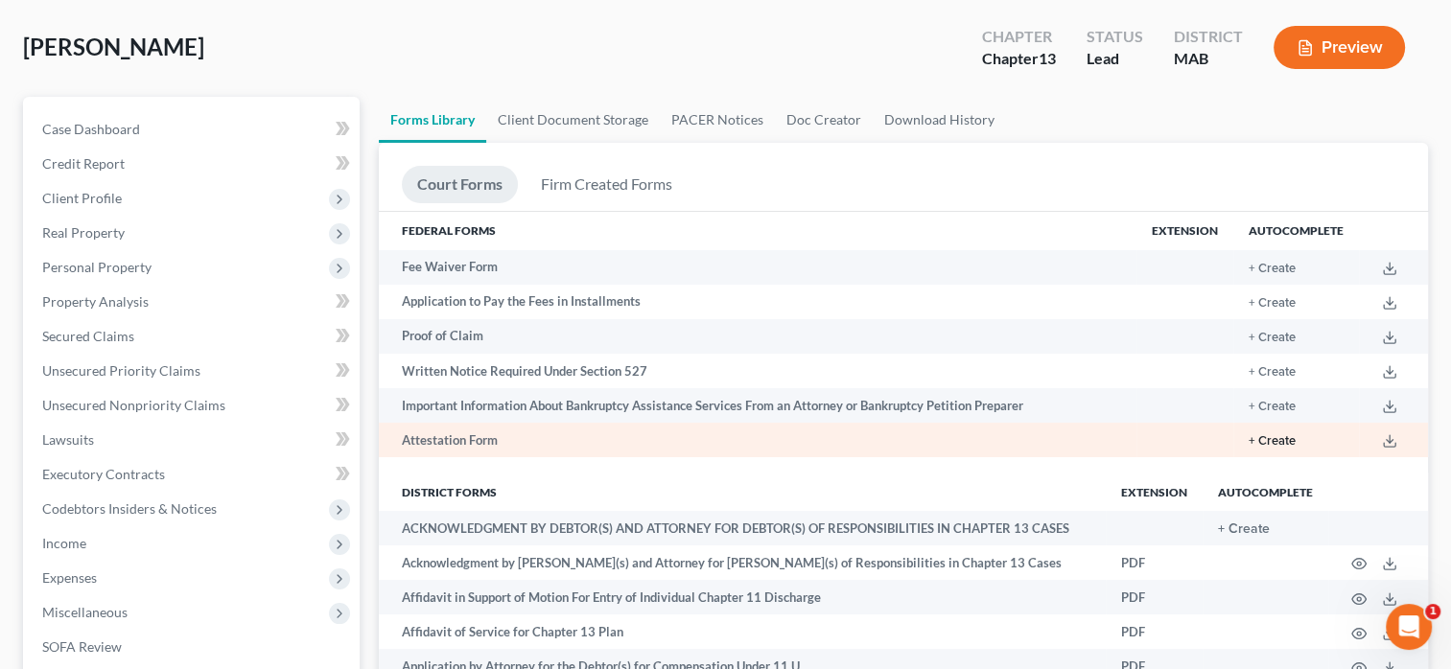
click at [1278, 440] on button "+ Create" at bounding box center [1272, 441] width 47 height 12
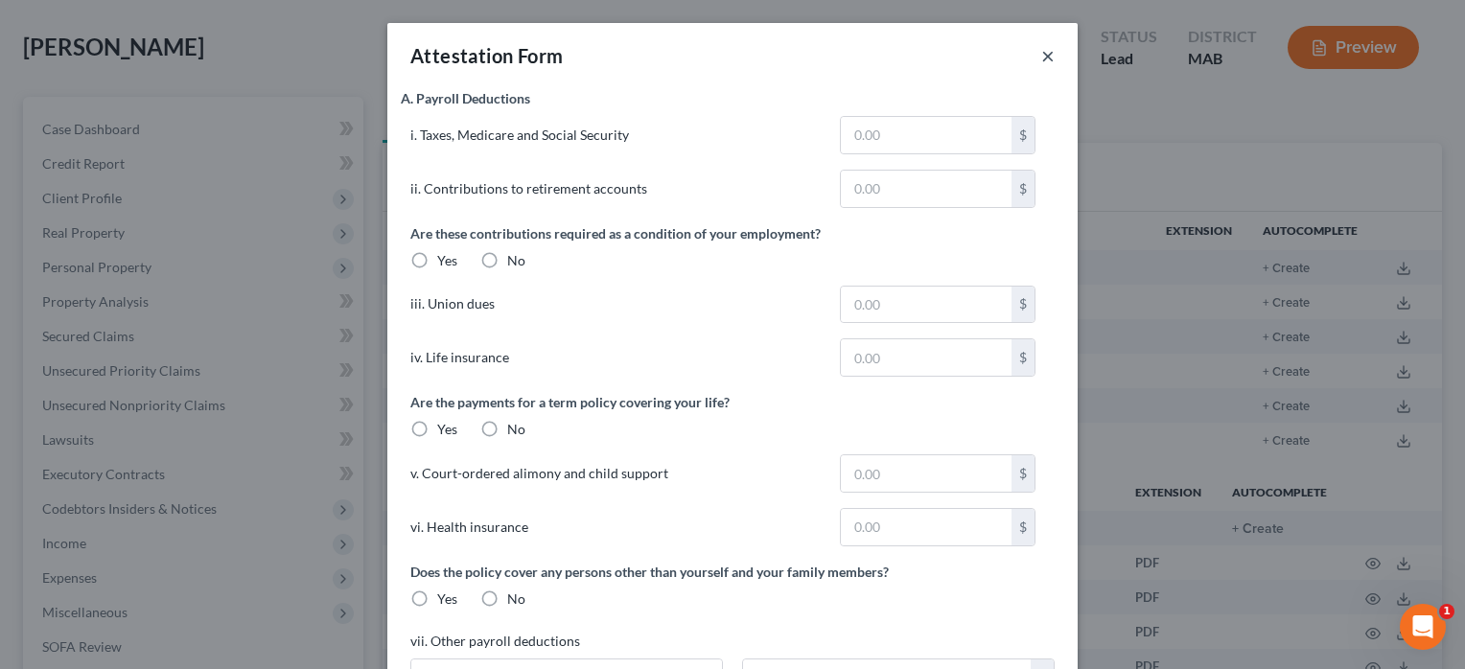
drag, startPoint x: 1038, startPoint y: 56, endPoint x: 1048, endPoint y: 59, distance: 11.2
click at [1041, 56] on button "×" at bounding box center [1047, 55] width 13 height 23
